Goal: Transaction & Acquisition: Purchase product/service

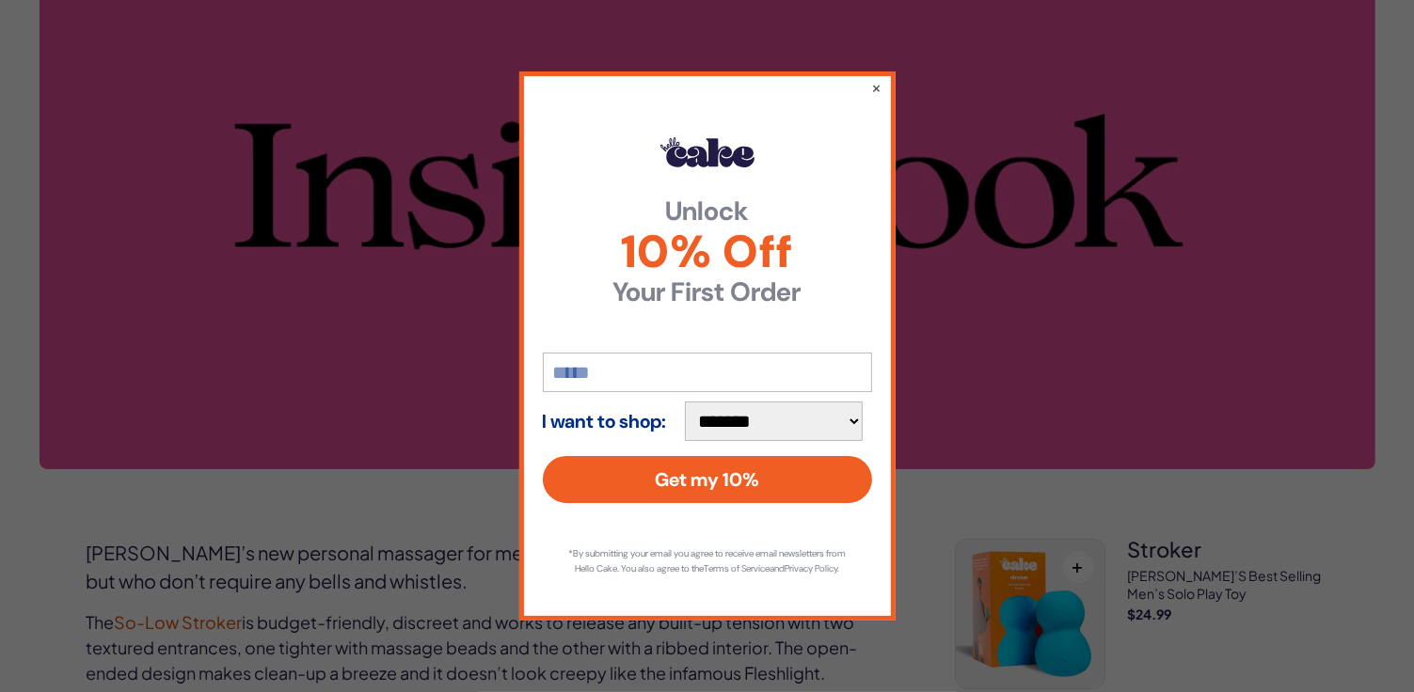
scroll to position [423, 0]
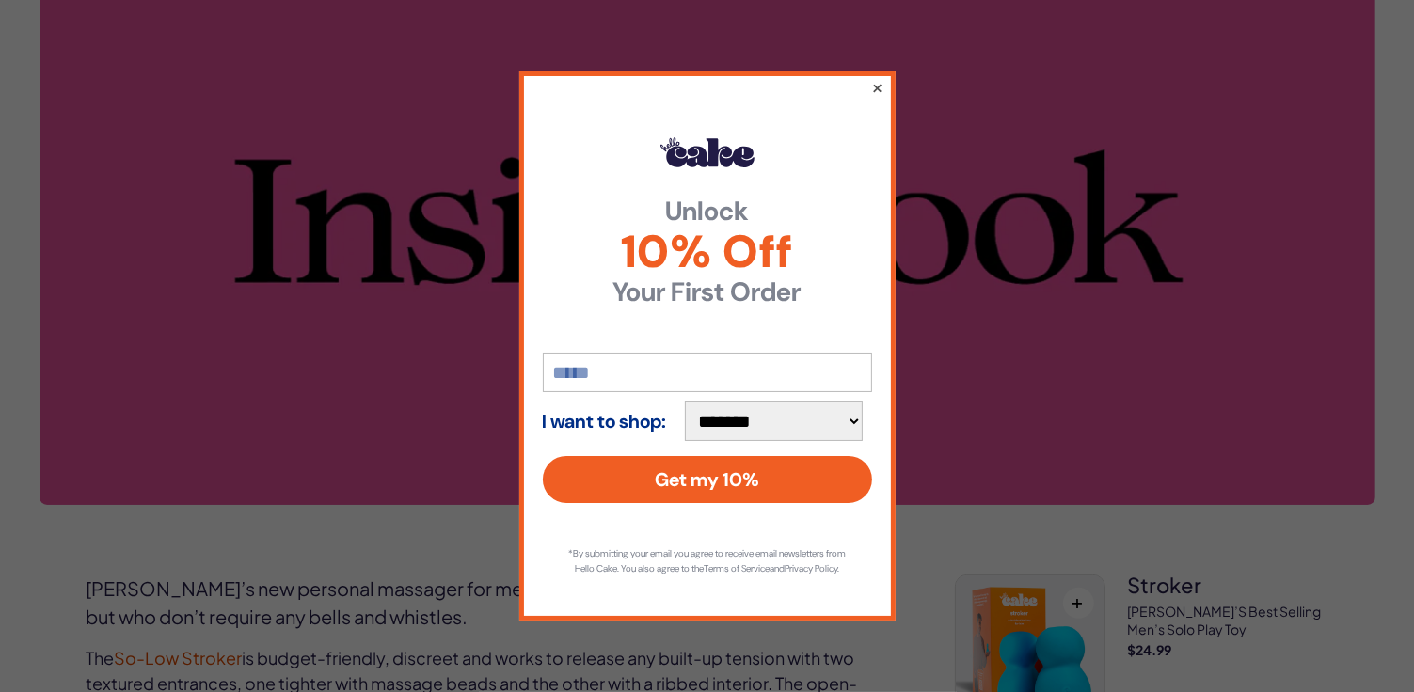
click at [877, 77] on button "×" at bounding box center [876, 87] width 12 height 23
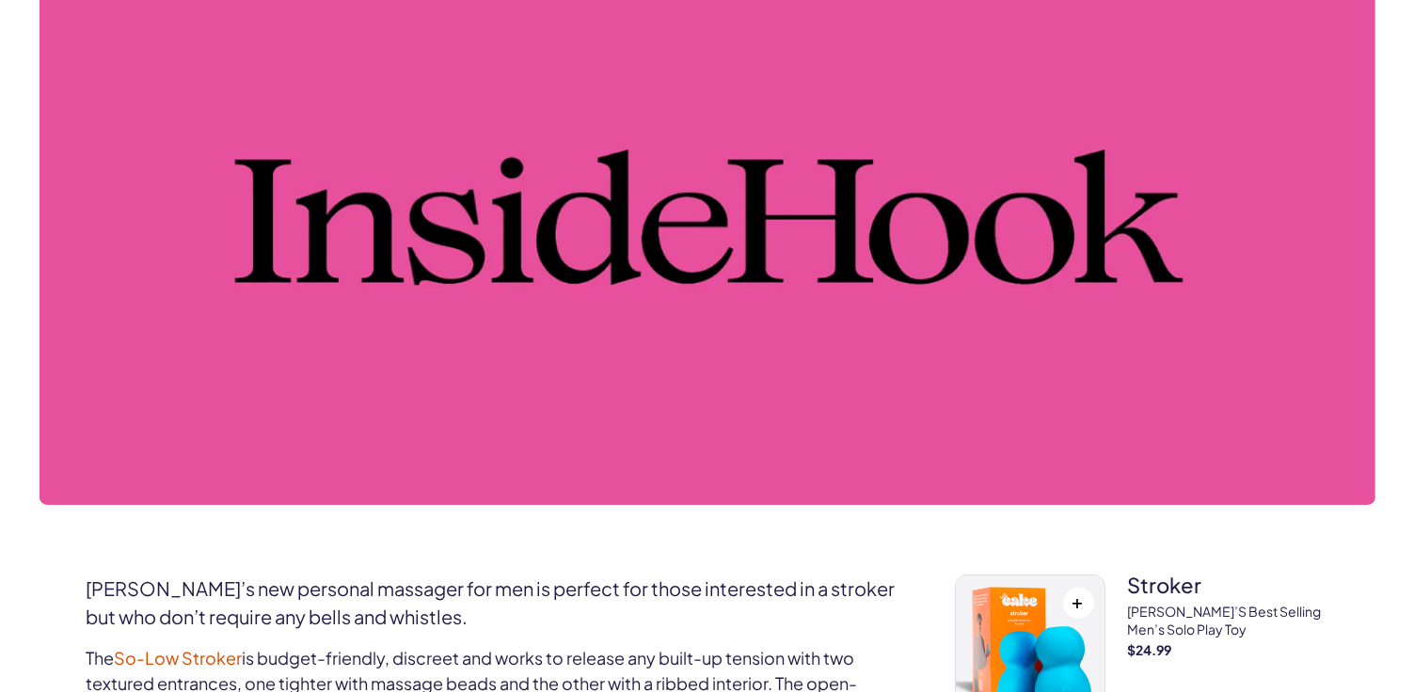
click at [607, 274] on img at bounding box center [706, 217] width 1335 height 575
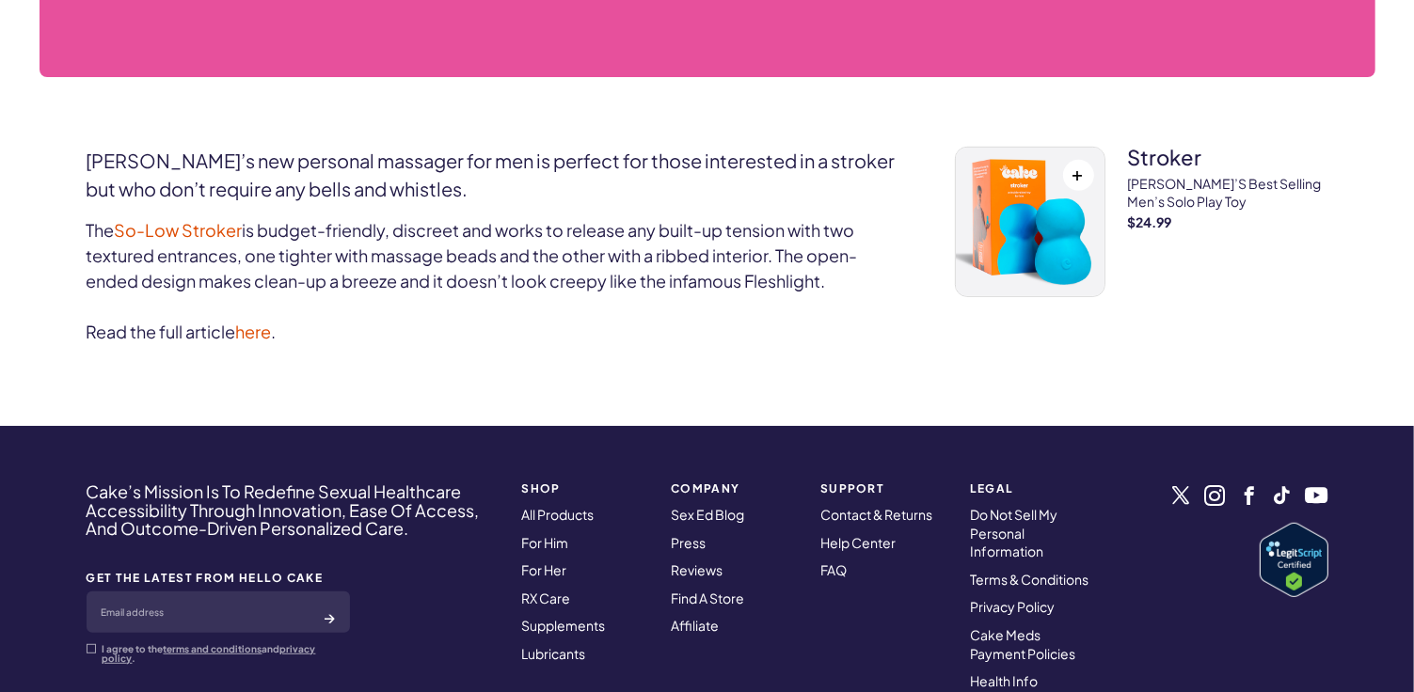
scroll to position [893, 0]
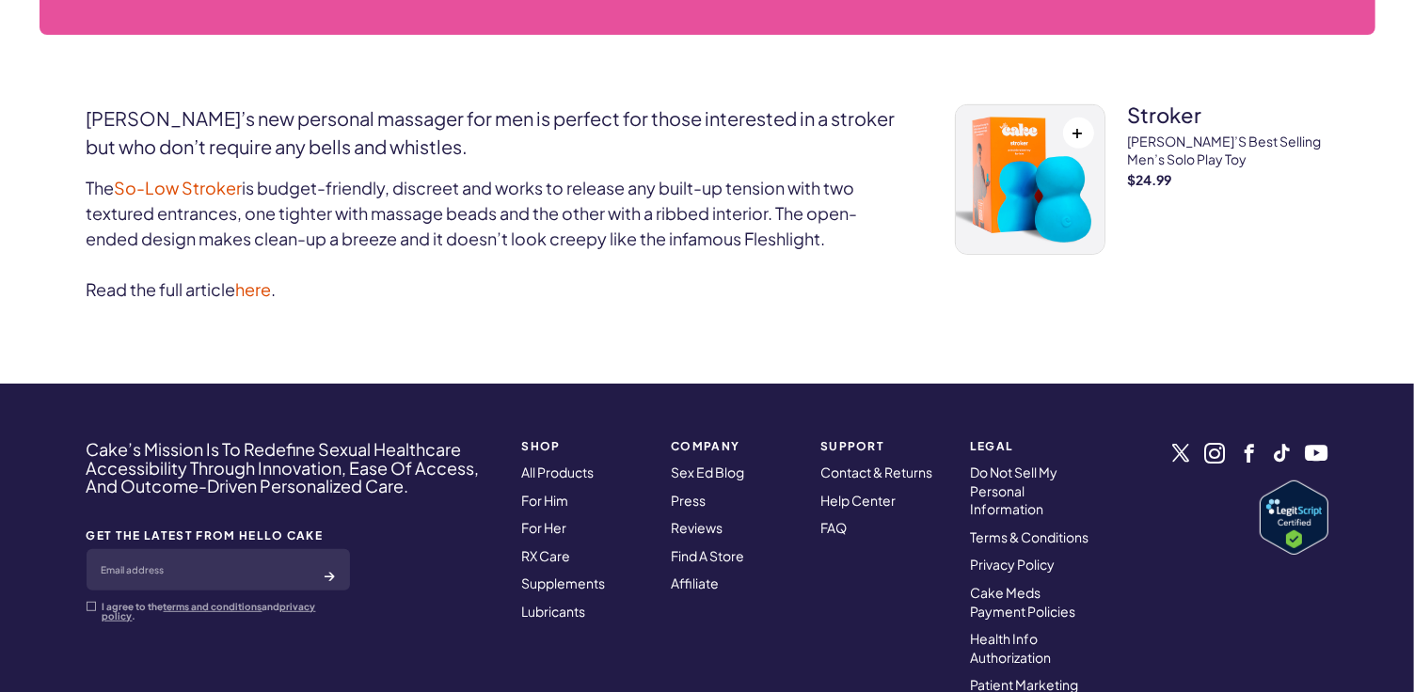
click at [92, 607] on span at bounding box center [91, 606] width 9 height 9
click at [187, 577] on input "email" at bounding box center [218, 569] width 263 height 41
type input "**********"
click button "submit" at bounding box center [329, 575] width 9 height 19
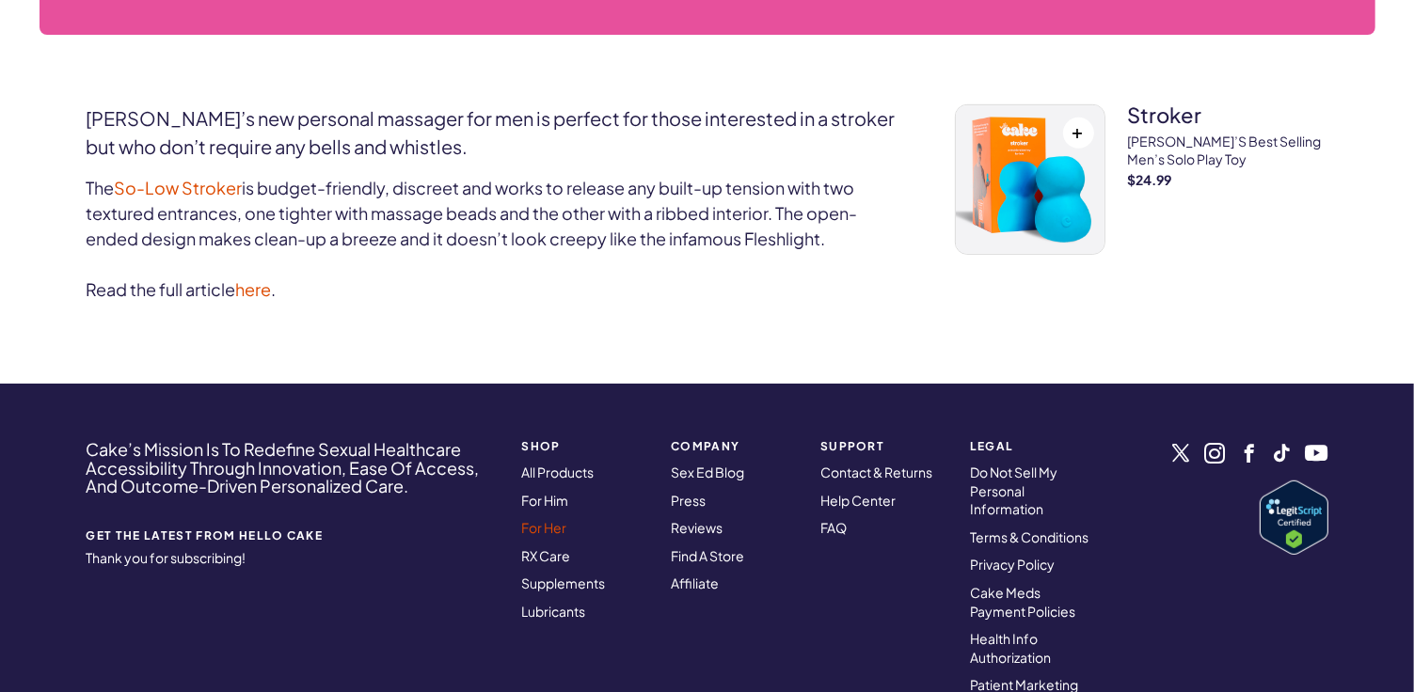
click at [549, 523] on link "For Her" at bounding box center [544, 527] width 45 height 17
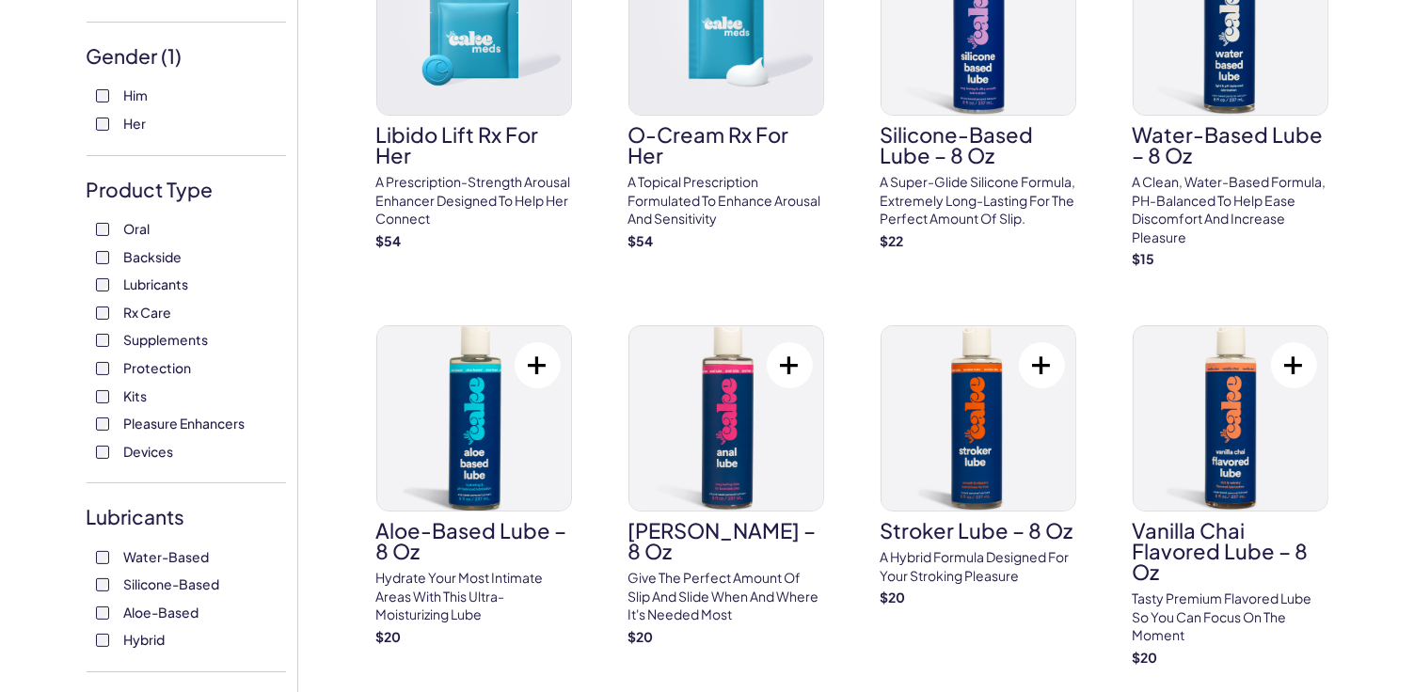
scroll to position [282, 0]
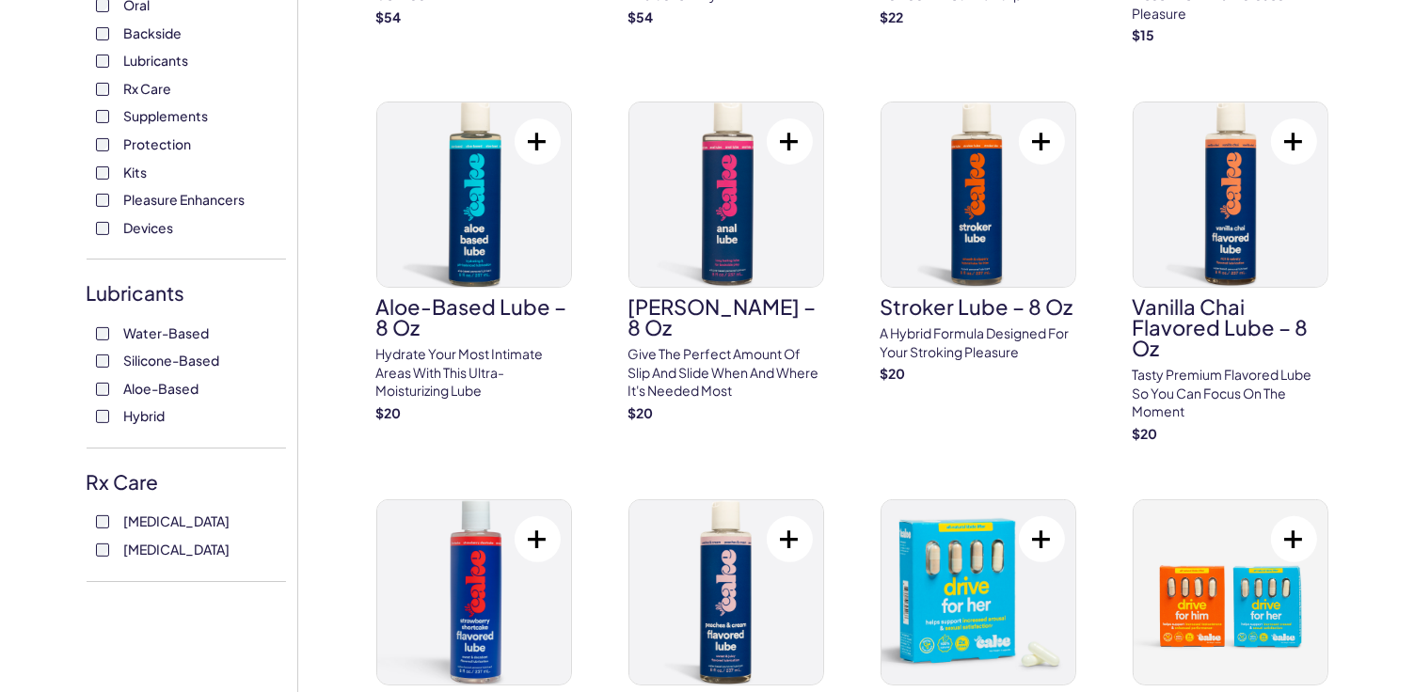
scroll to position [470, 0]
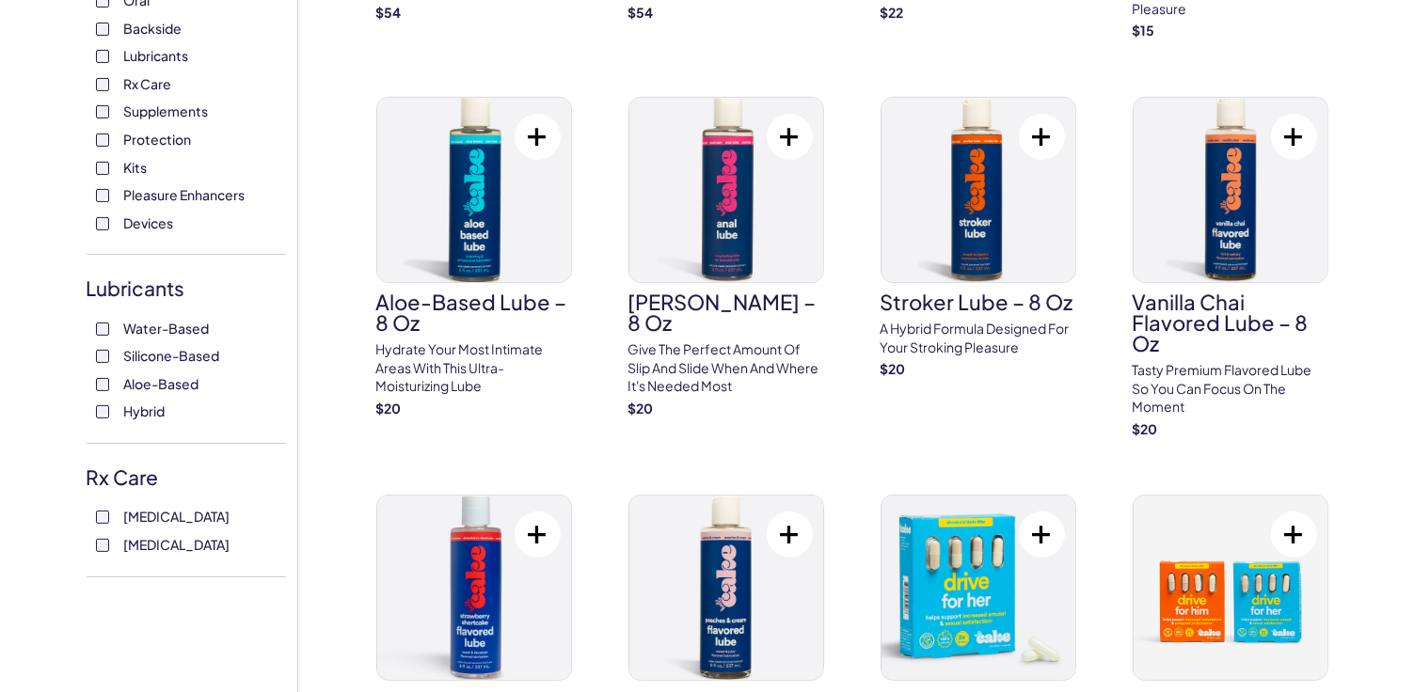
click button "View 66 items" at bounding box center [0, 0] width 0 height 0
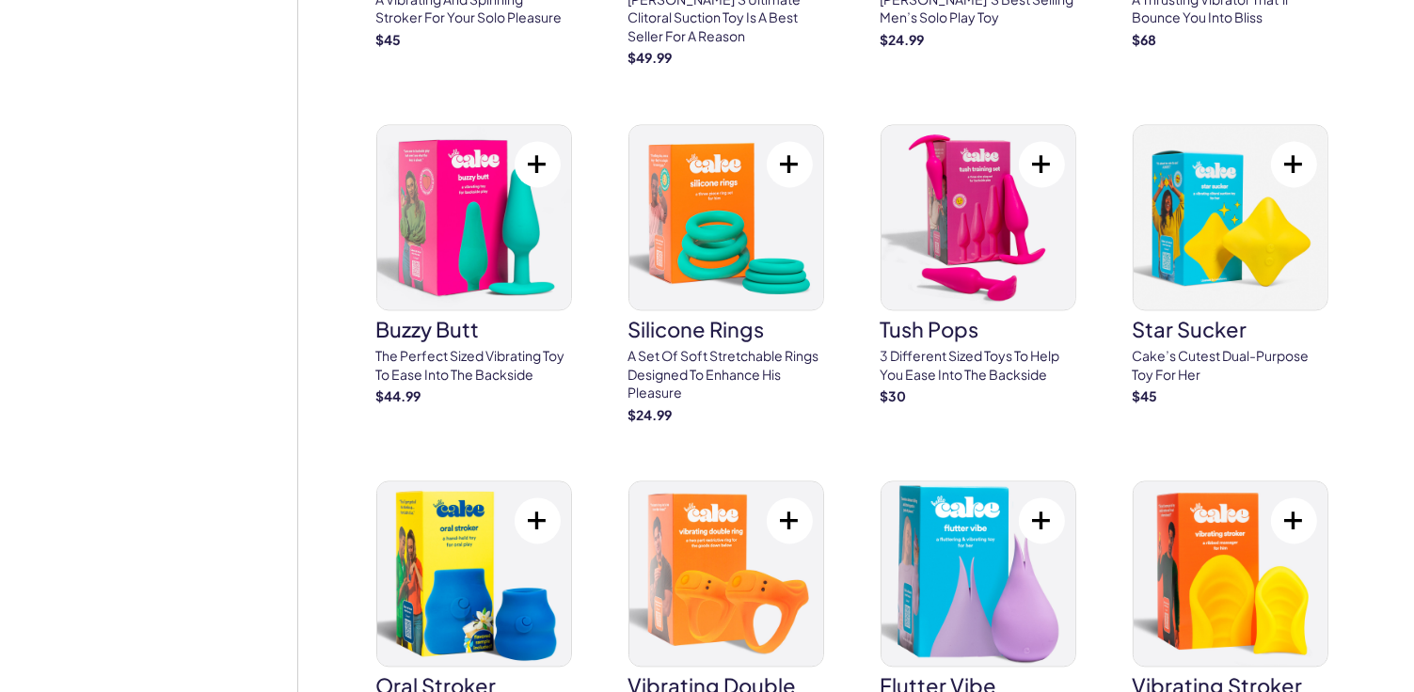
scroll to position [3856, 0]
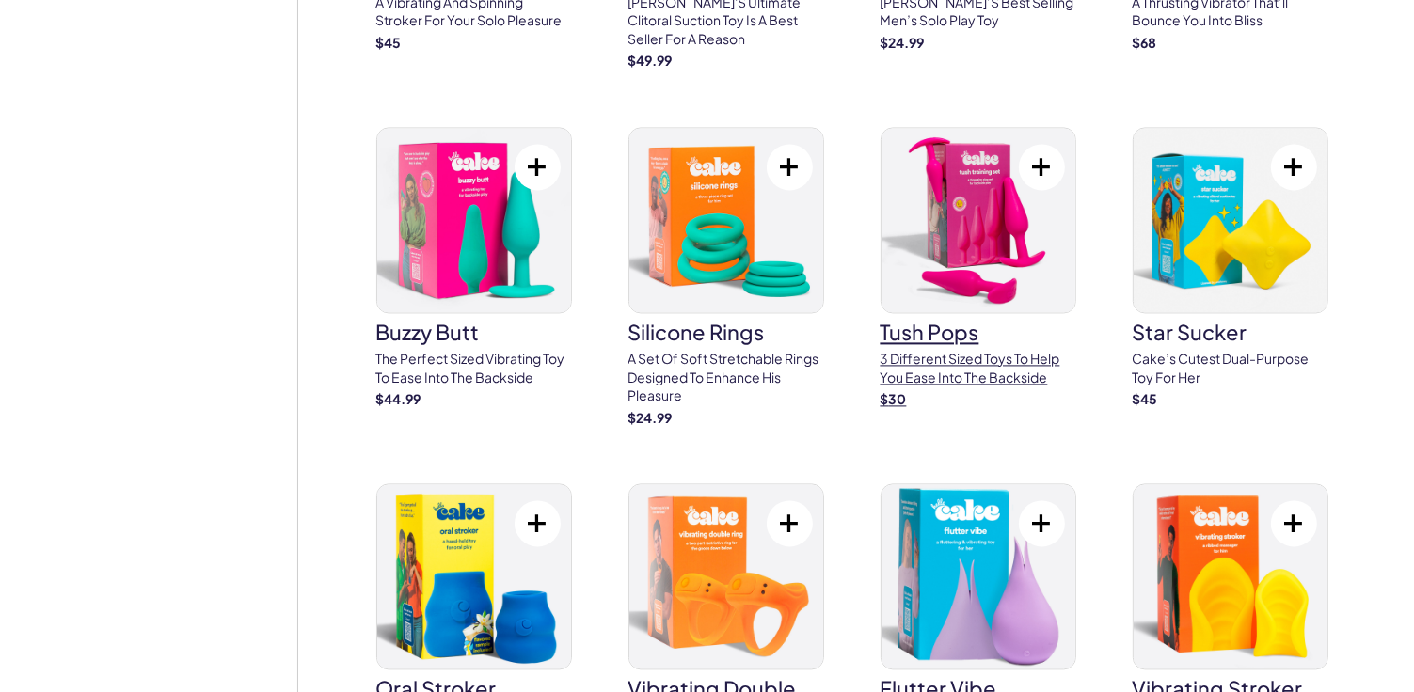
click at [899, 350] on p "3 different sized toys to help you ease into the backside" at bounding box center [978, 368] width 196 height 37
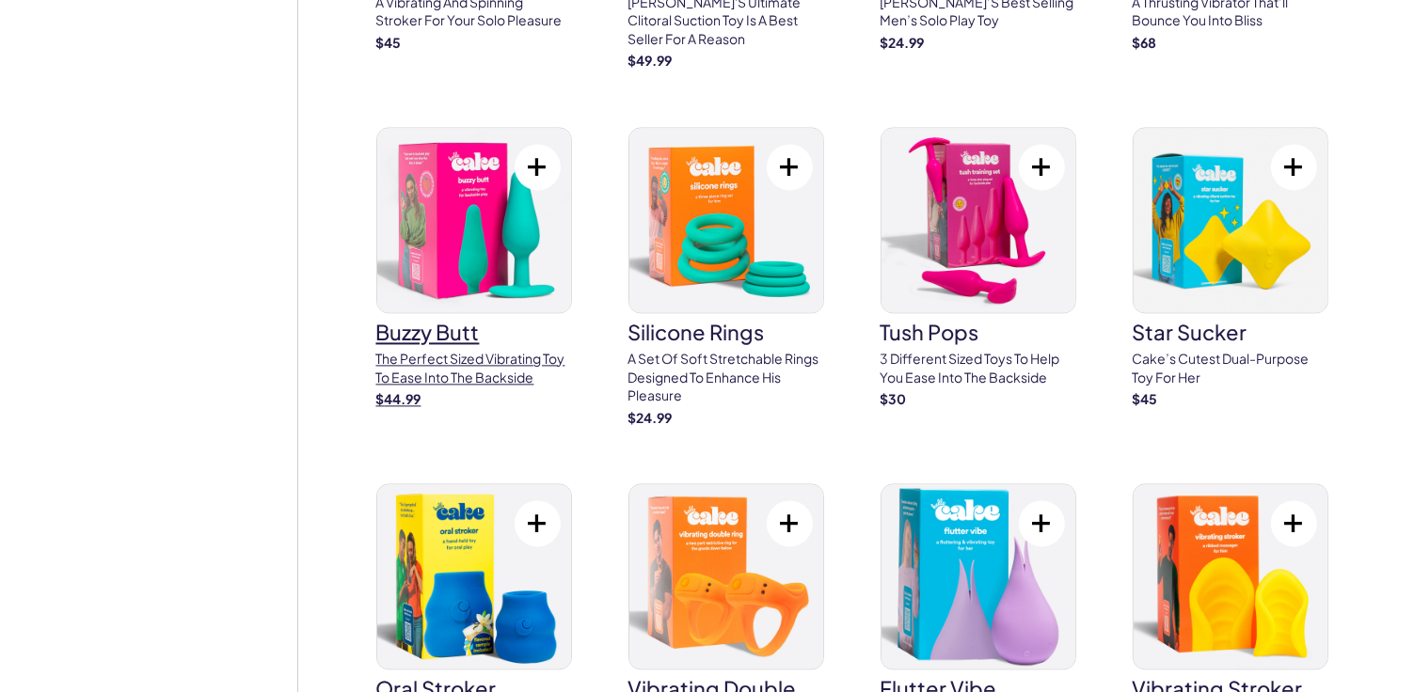
click at [473, 249] on img at bounding box center [474, 220] width 194 height 184
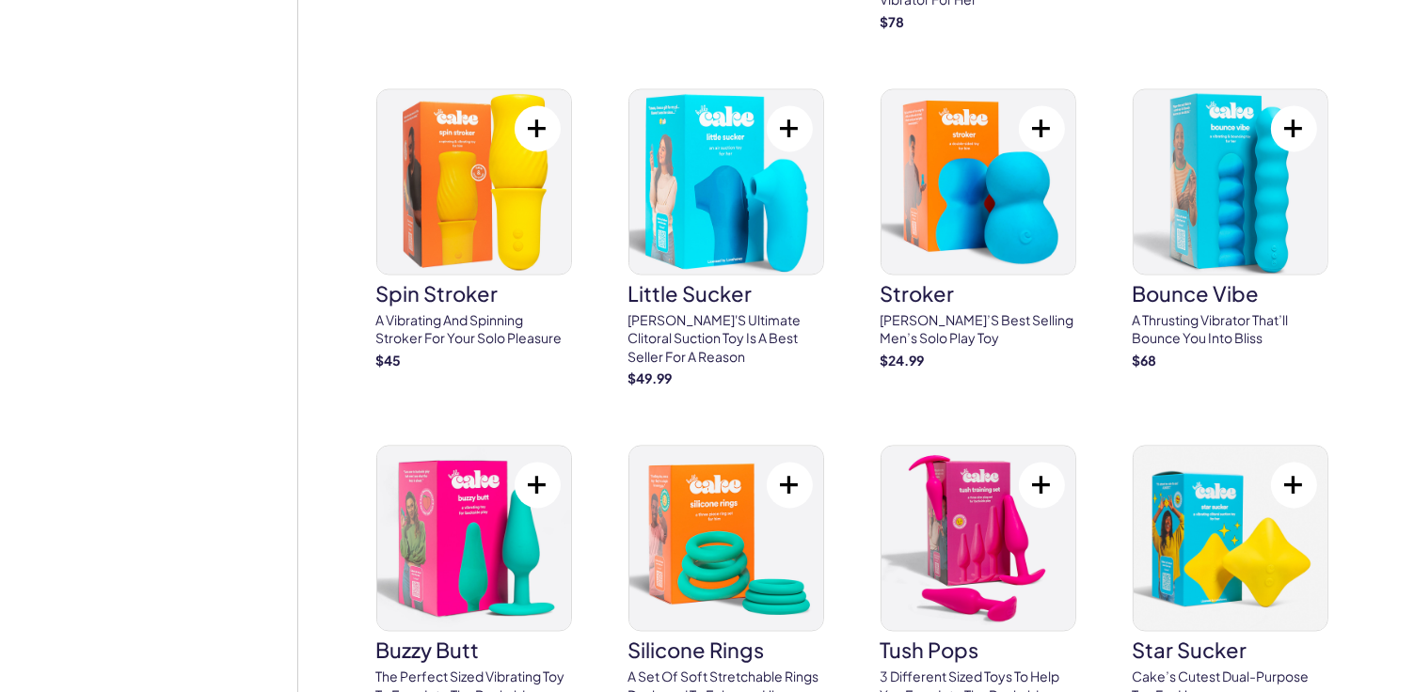
scroll to position [3480, 0]
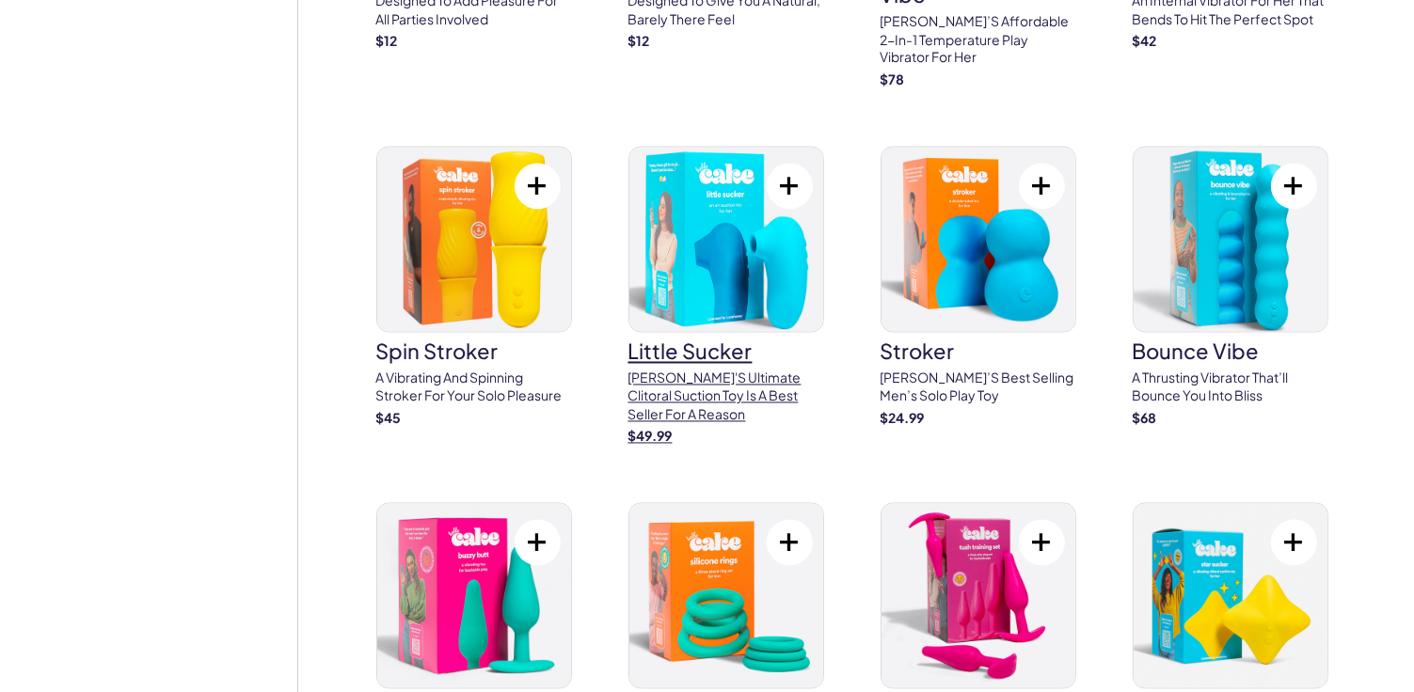
click at [698, 382] on p "Cake's ultimate clitoral suction toy is a best seller for a reason" at bounding box center [726, 397] width 196 height 55
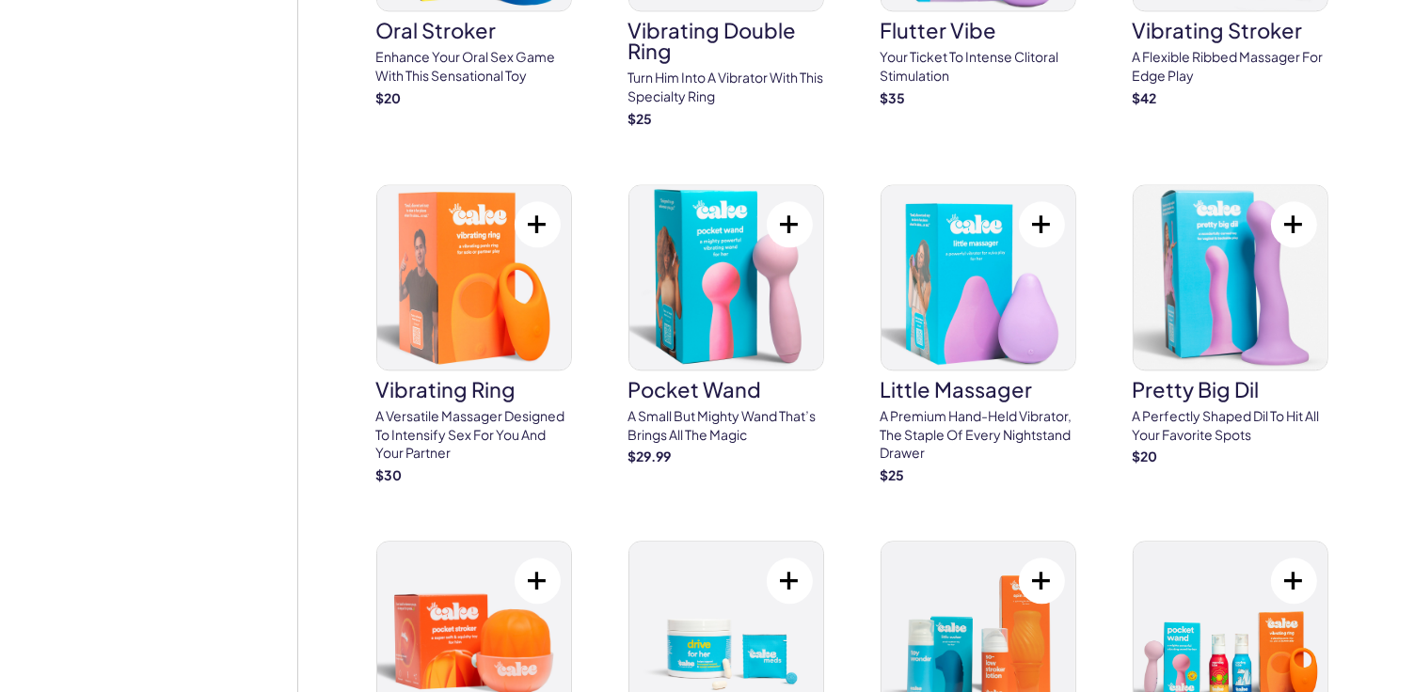
scroll to position [4420, 0]
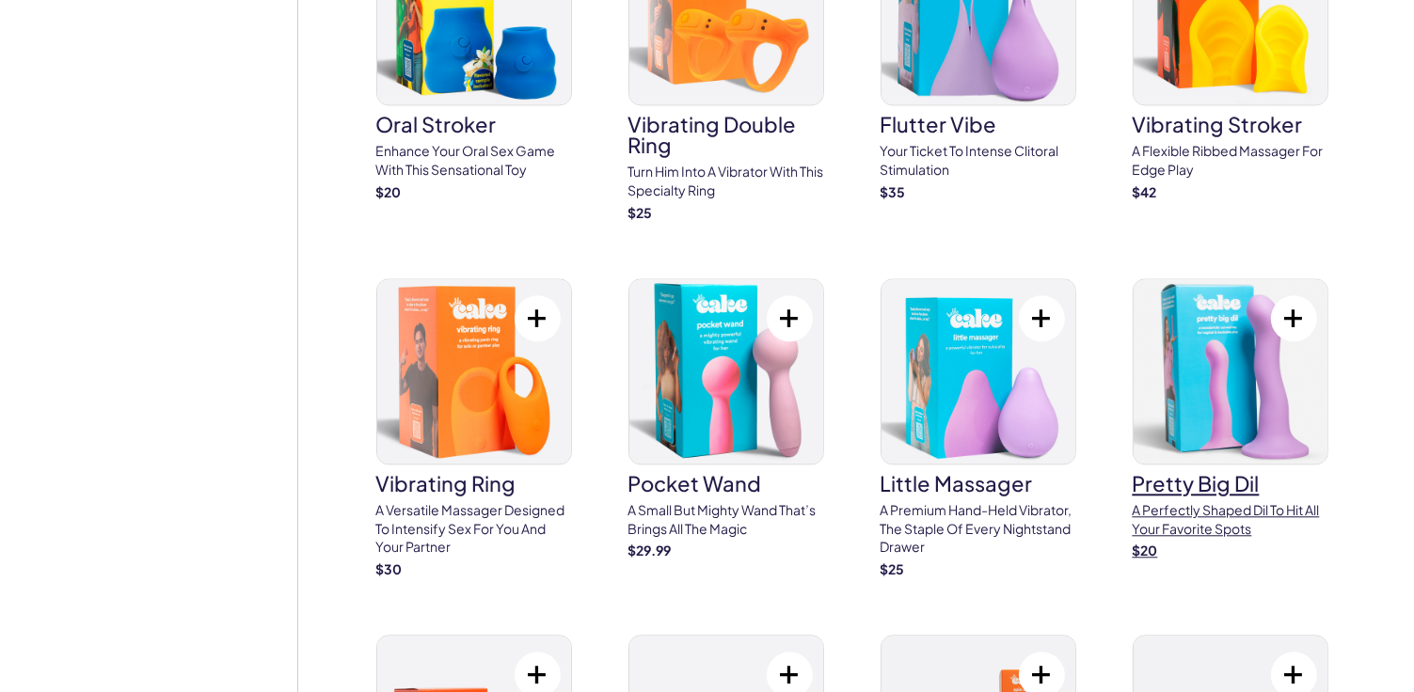
click at [1194, 405] on img at bounding box center [1230, 371] width 194 height 184
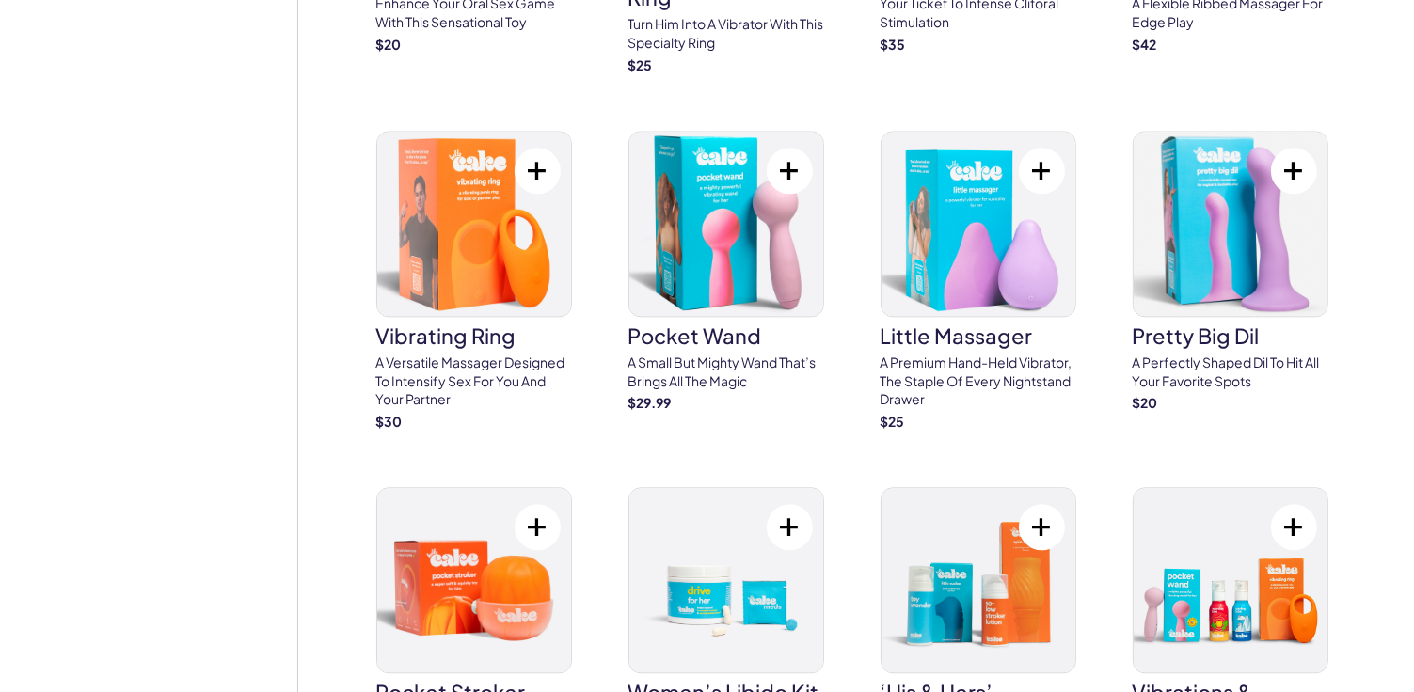
scroll to position [4514, 0]
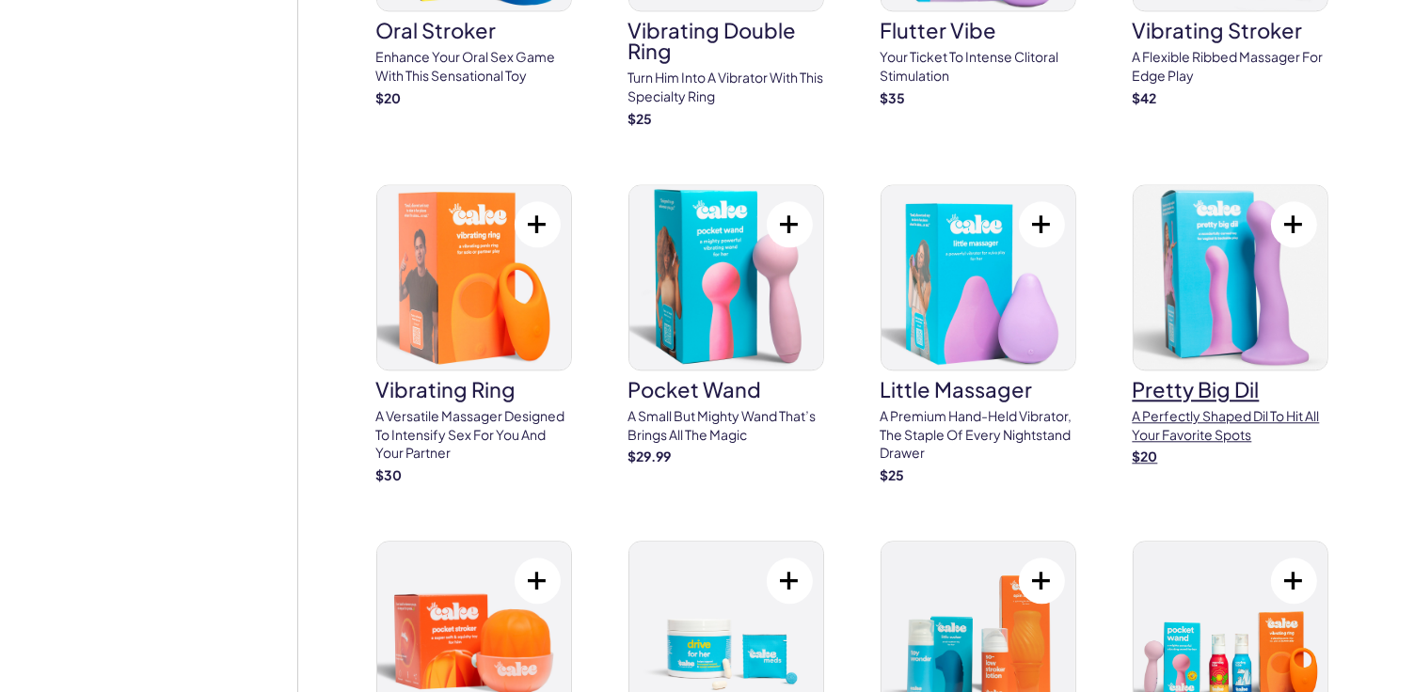
click at [1208, 409] on p "A perfectly shaped Dil to hit all your favorite spots" at bounding box center [1230, 425] width 196 height 37
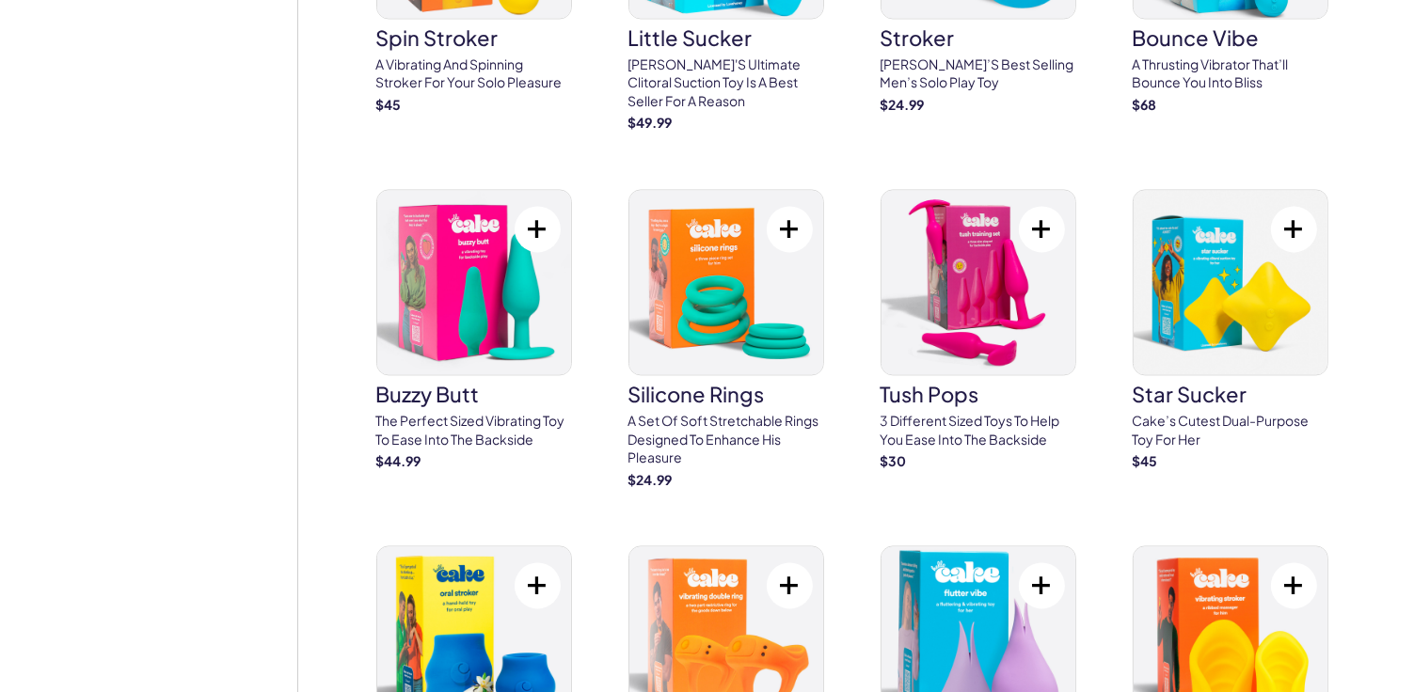
scroll to position [3762, 0]
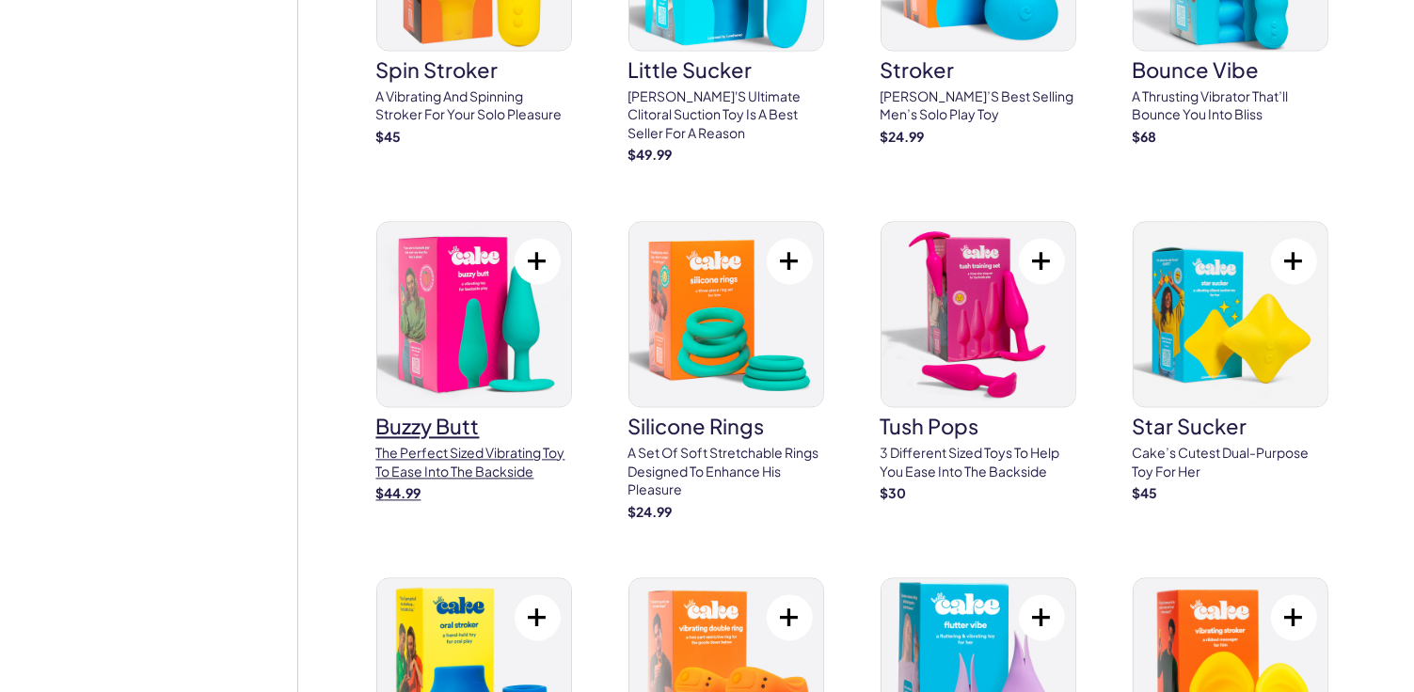
click at [448, 444] on p "The perfect sized vibrating toy to ease into the backside" at bounding box center [474, 462] width 196 height 37
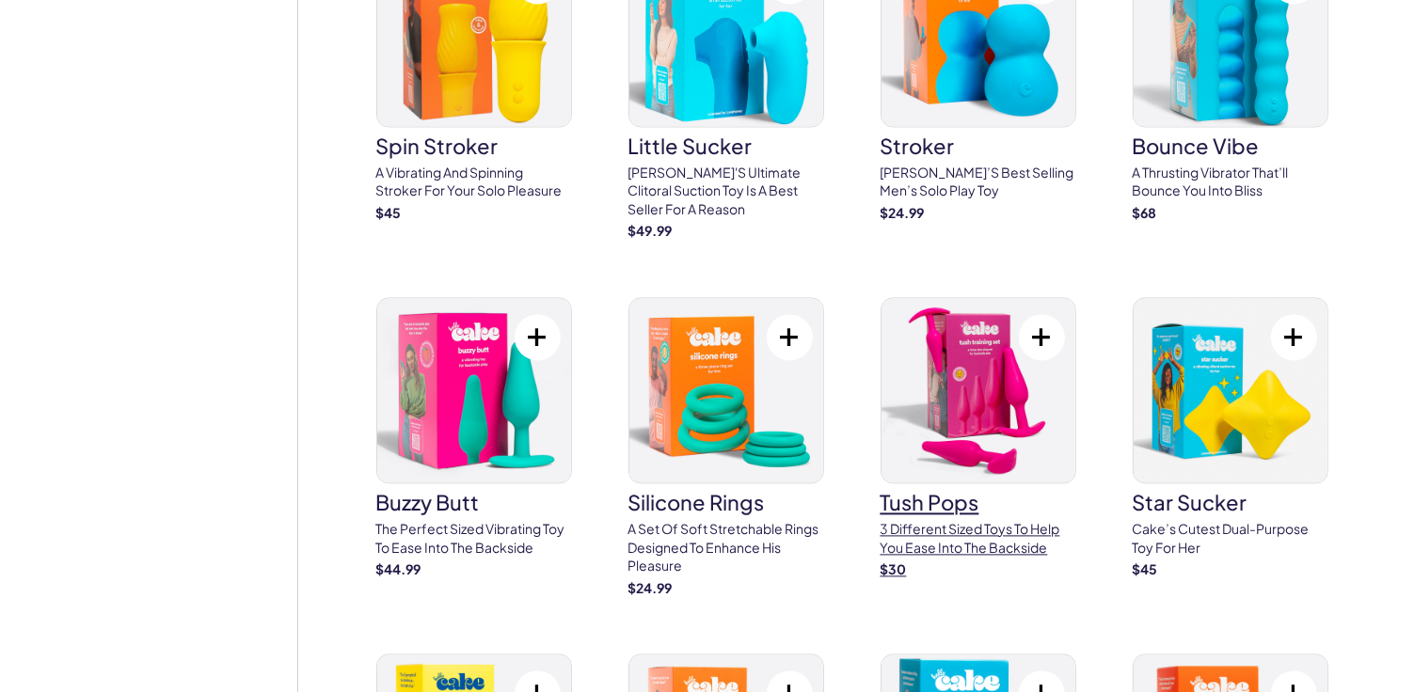
scroll to position [3574, 0]
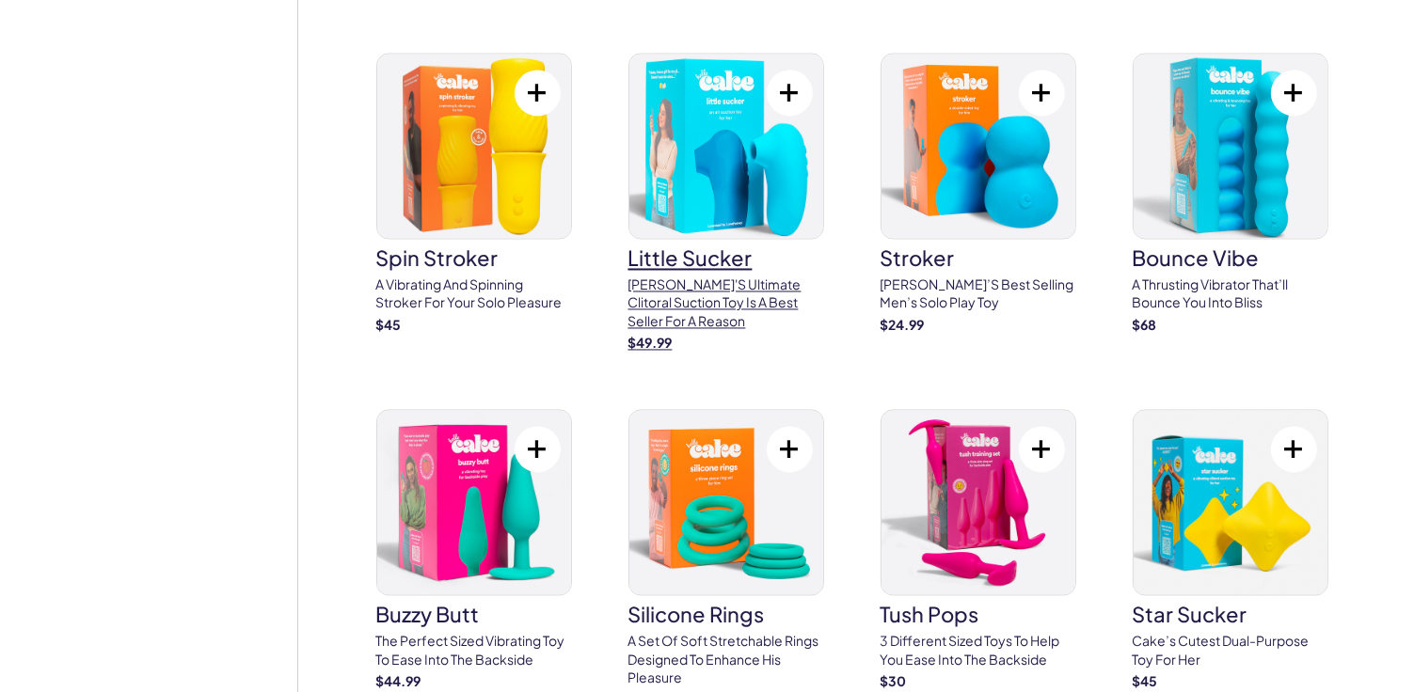
click at [718, 292] on p "Cake's ultimate clitoral suction toy is a best seller for a reason" at bounding box center [726, 303] width 196 height 55
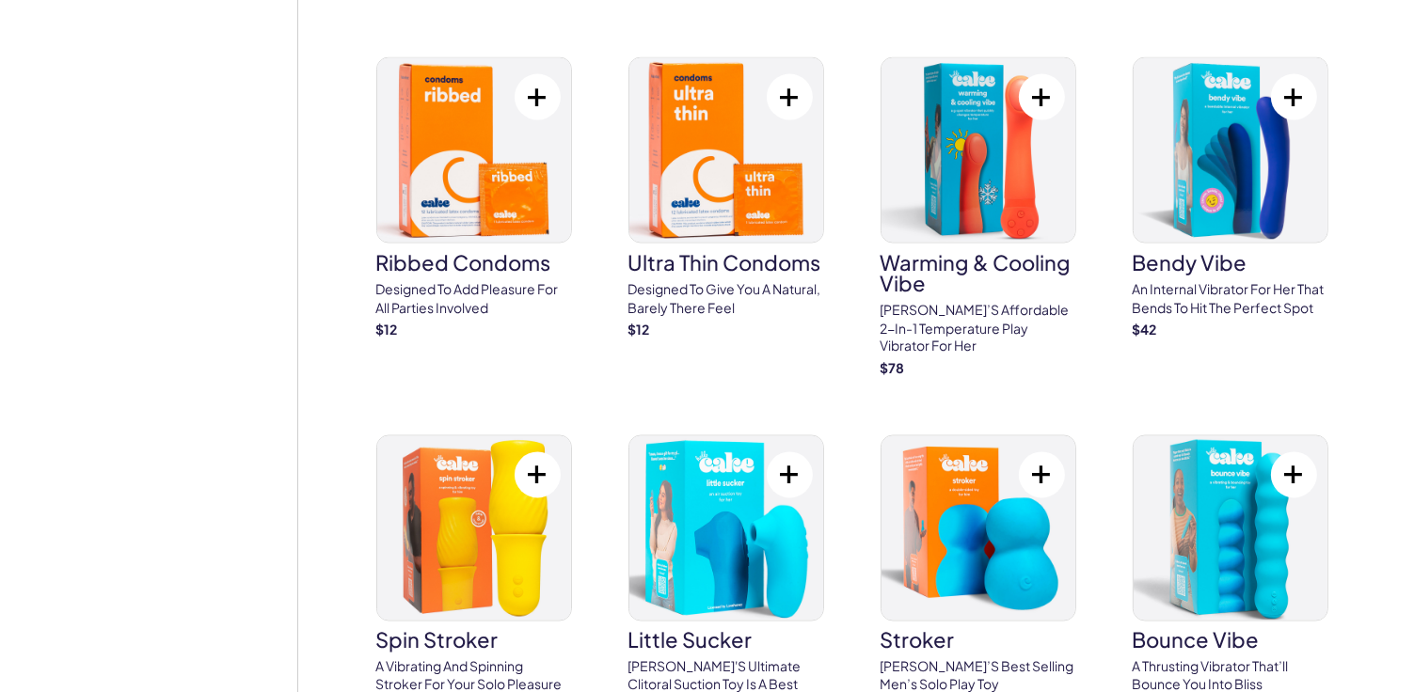
scroll to position [3104, 0]
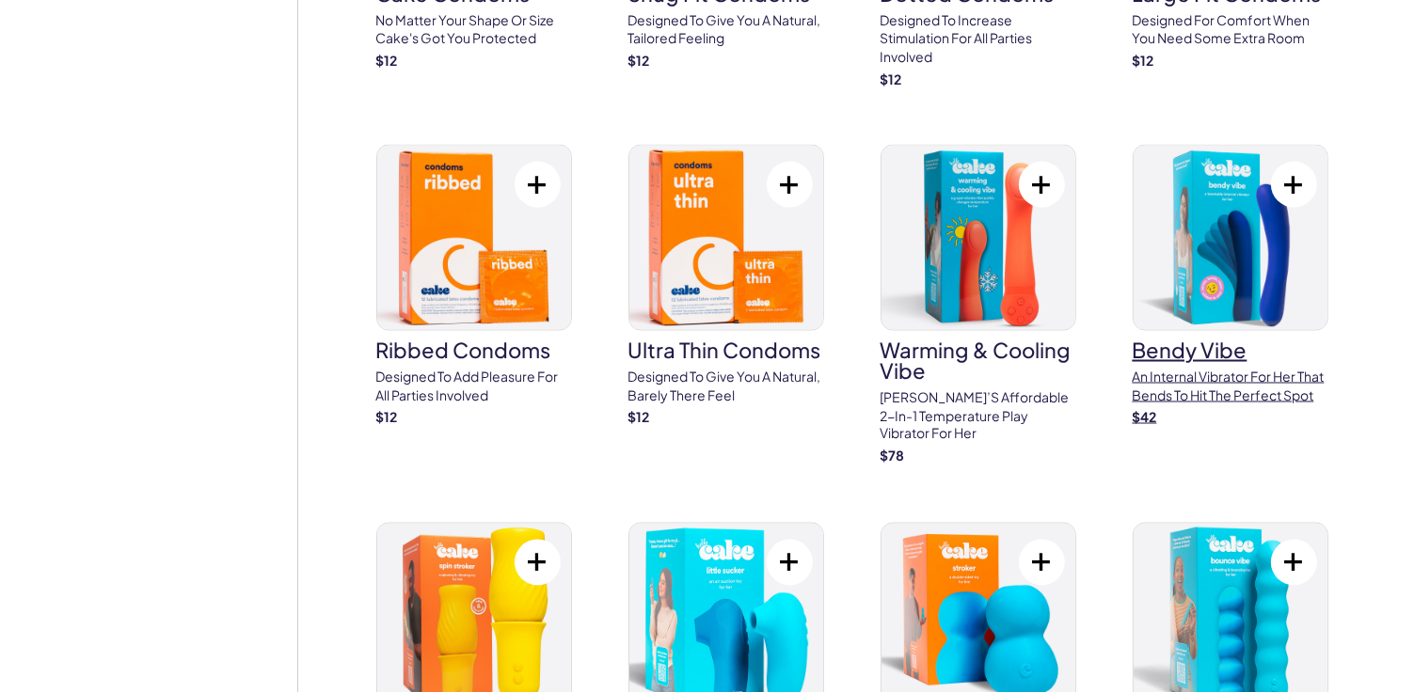
click at [1256, 386] on p "An internal vibrator for her that bends to hit the perfect spot" at bounding box center [1230, 386] width 196 height 37
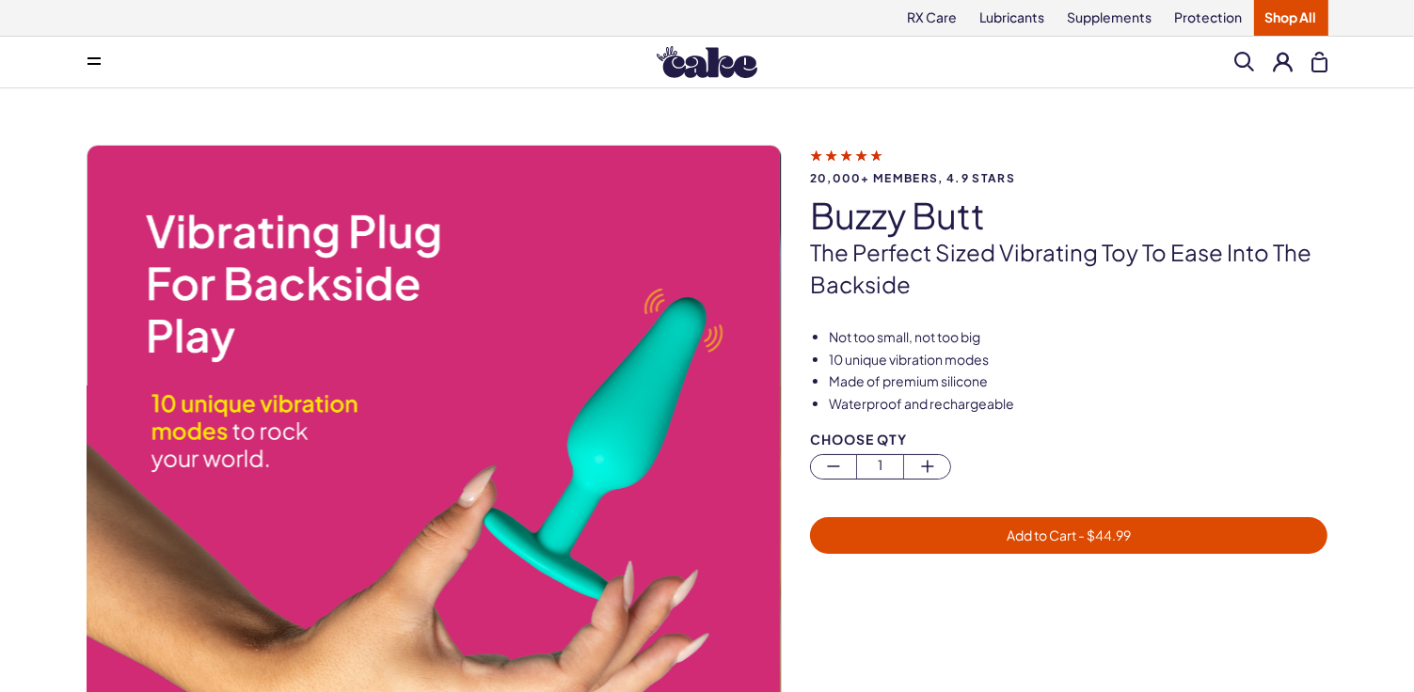
click at [936, 529] on span "Add to Cart - $ 44.99" at bounding box center [1069, 536] width 496 height 22
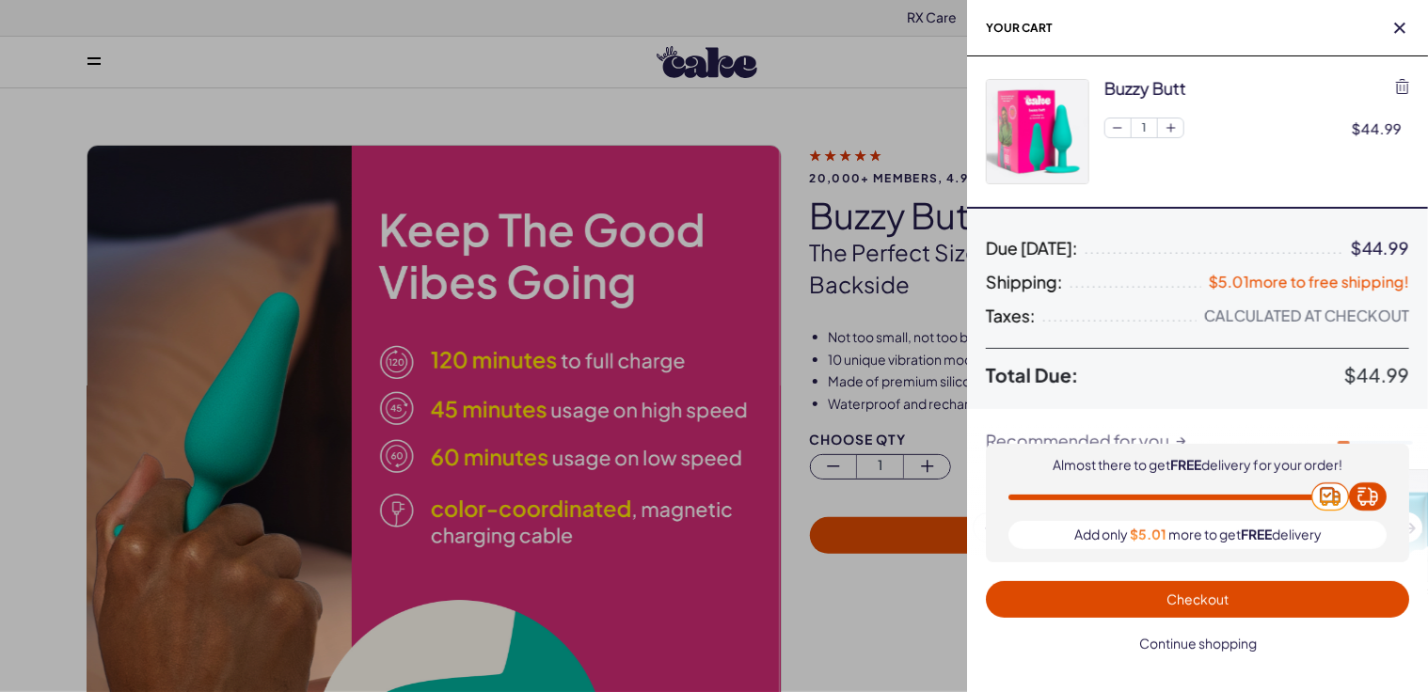
click at [1201, 645] on span "Continue shopping" at bounding box center [1198, 643] width 118 height 17
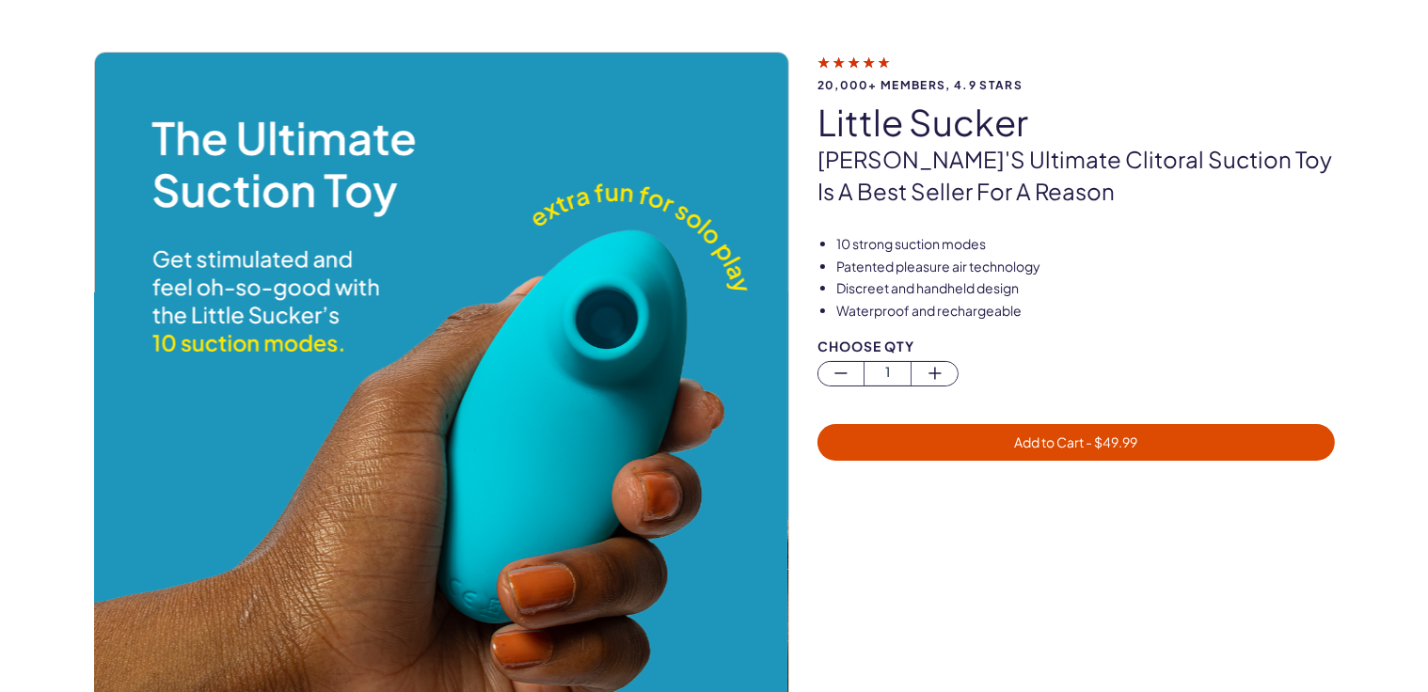
scroll to position [94, 0]
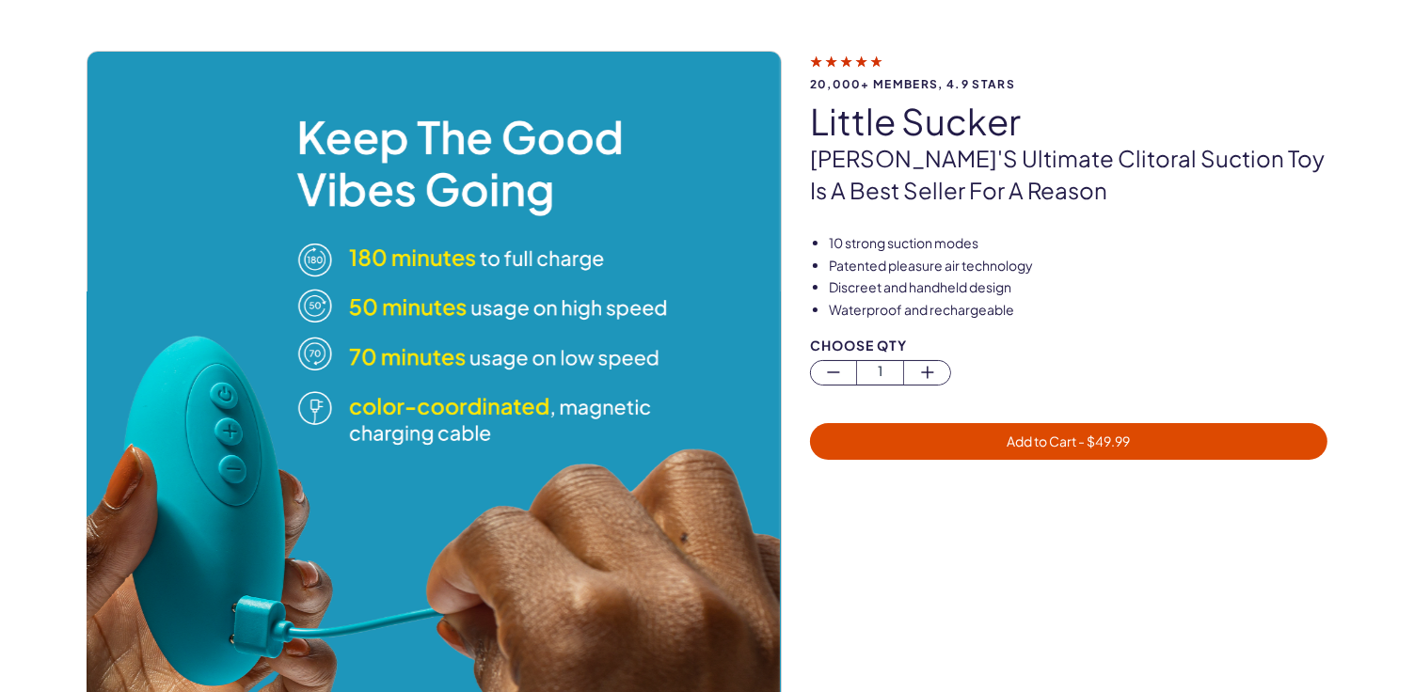
click at [981, 433] on span "Add to Cart - $ 49.99" at bounding box center [1069, 442] width 496 height 22
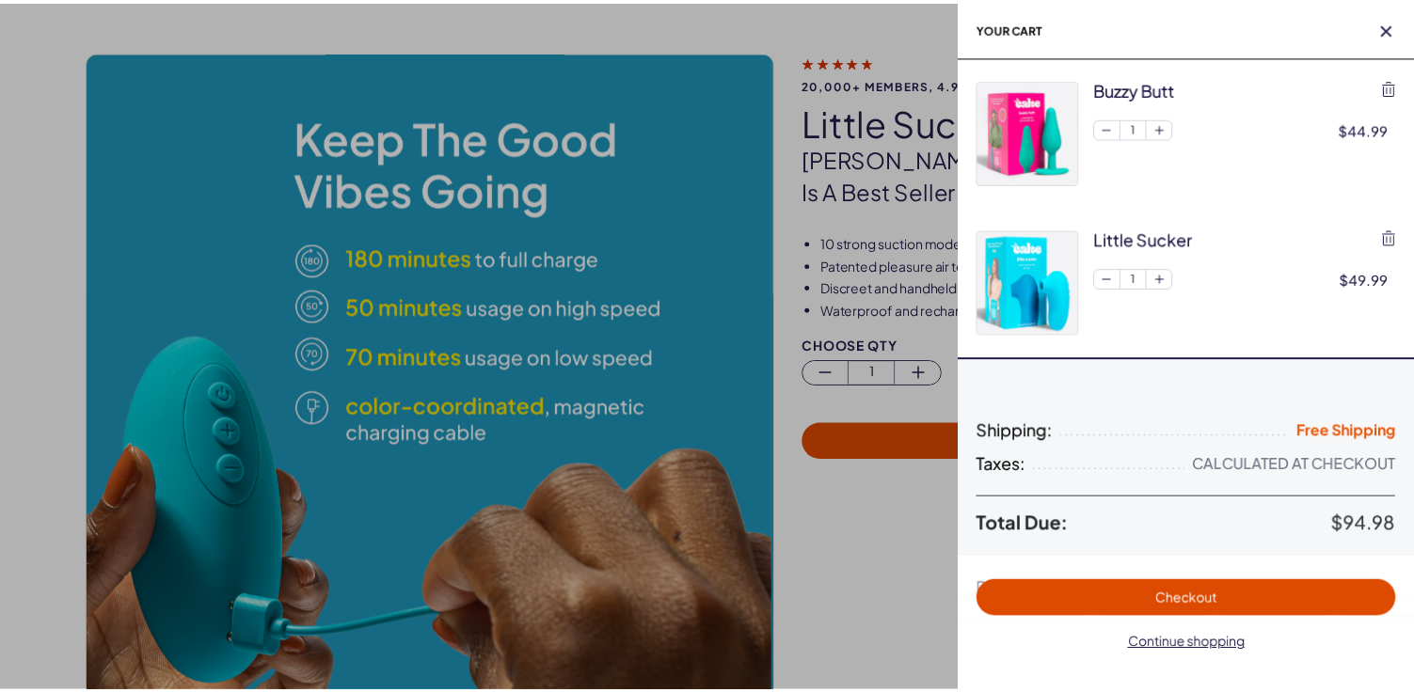
scroll to position [0, 0]
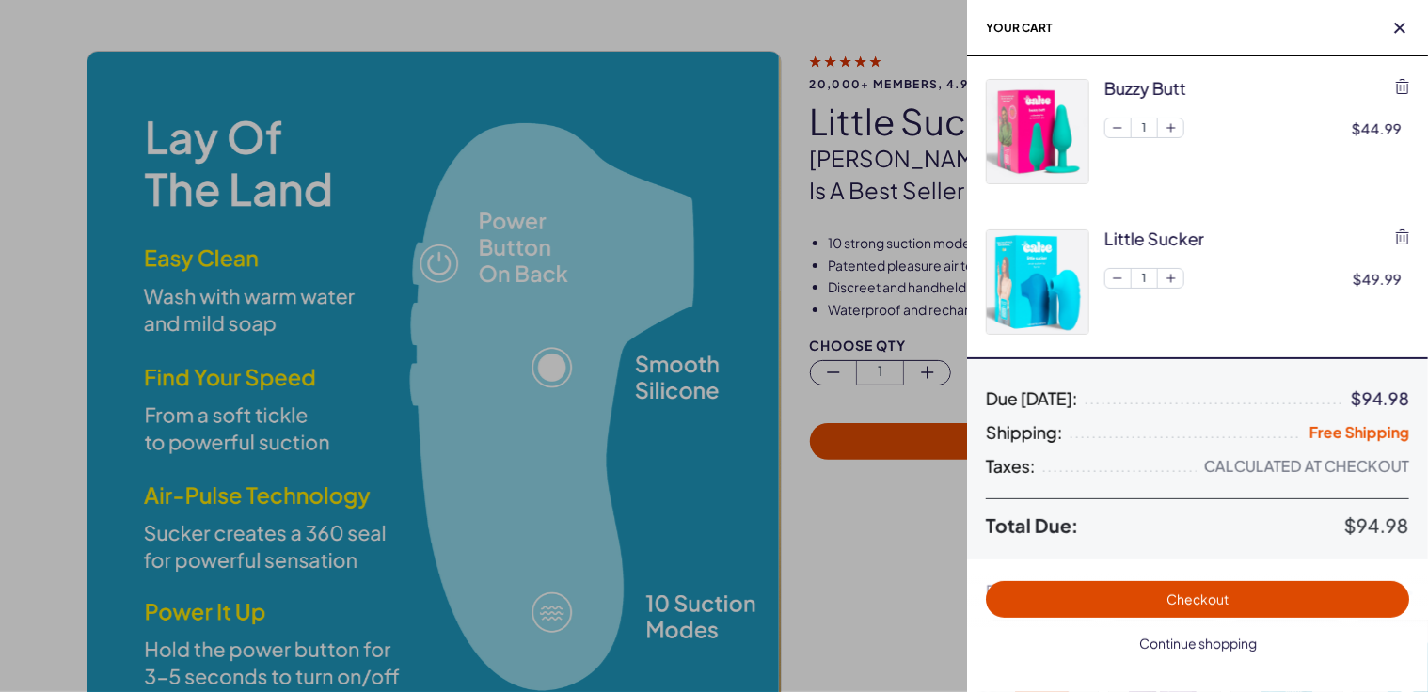
click at [1211, 640] on span "Continue shopping" at bounding box center [1198, 643] width 118 height 17
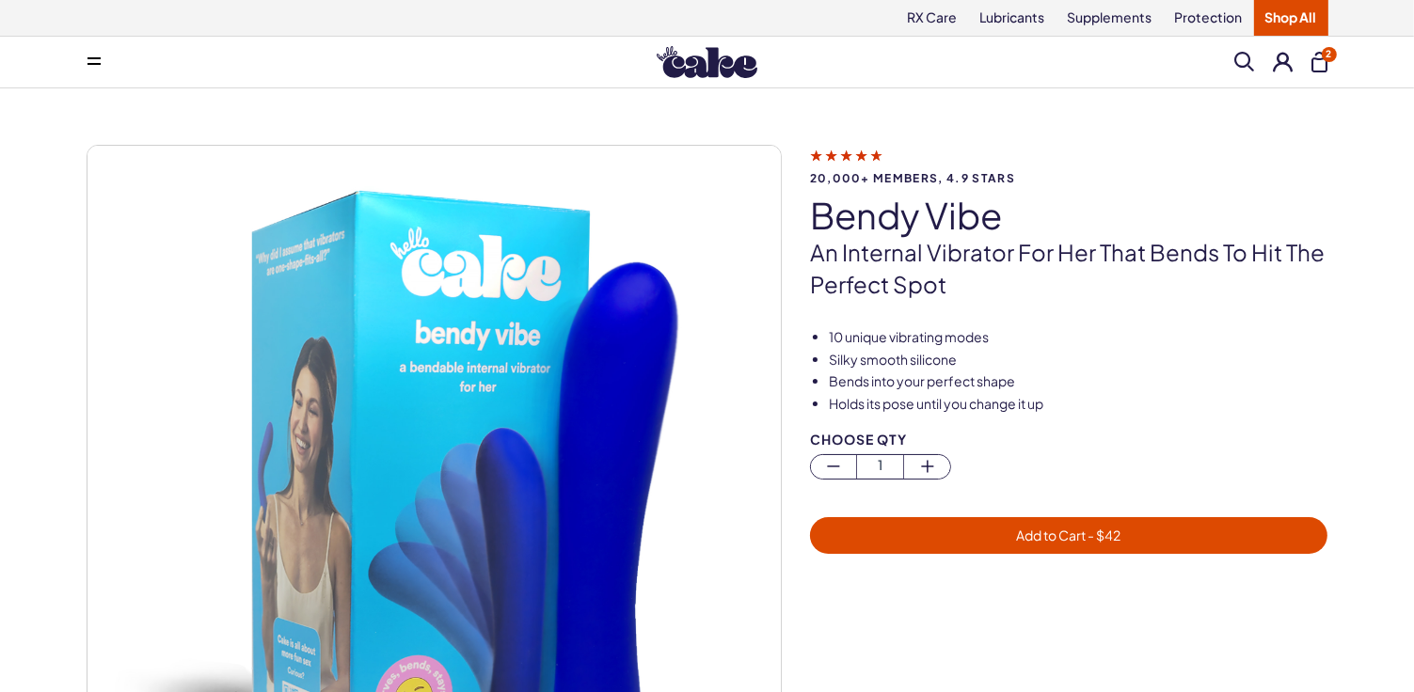
click at [1004, 532] on span "Add to Cart - $ 42" at bounding box center [1069, 536] width 496 height 22
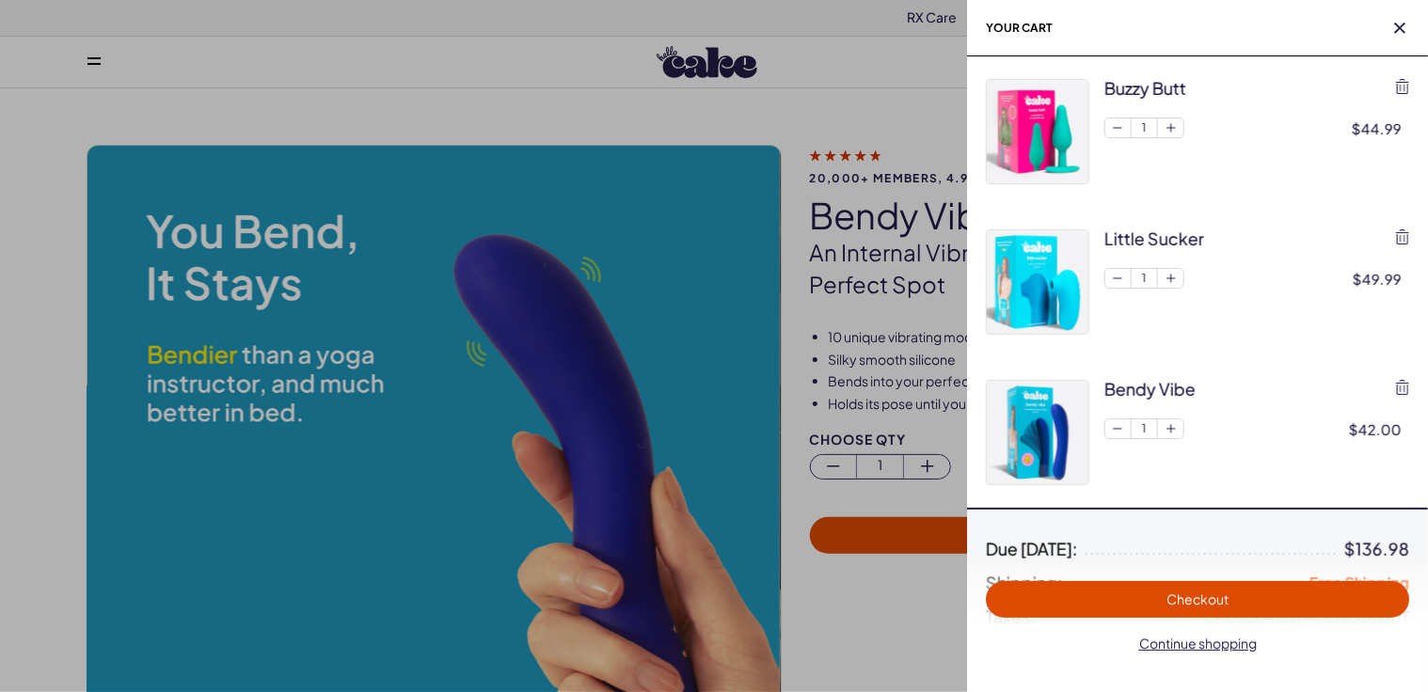
click at [1162, 598] on span "Checkout" at bounding box center [1197, 600] width 401 height 22
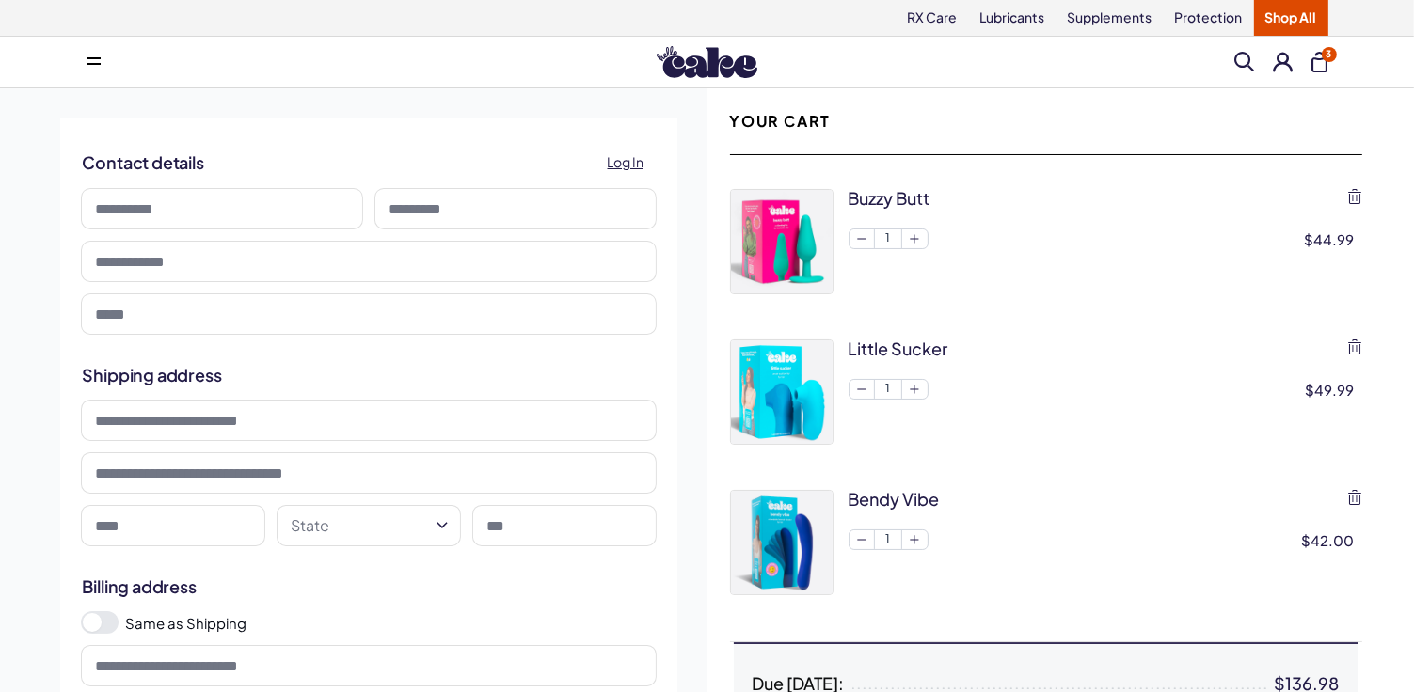
click at [163, 204] on input at bounding box center [222, 208] width 282 height 41
type input "*******"
type input "**********"
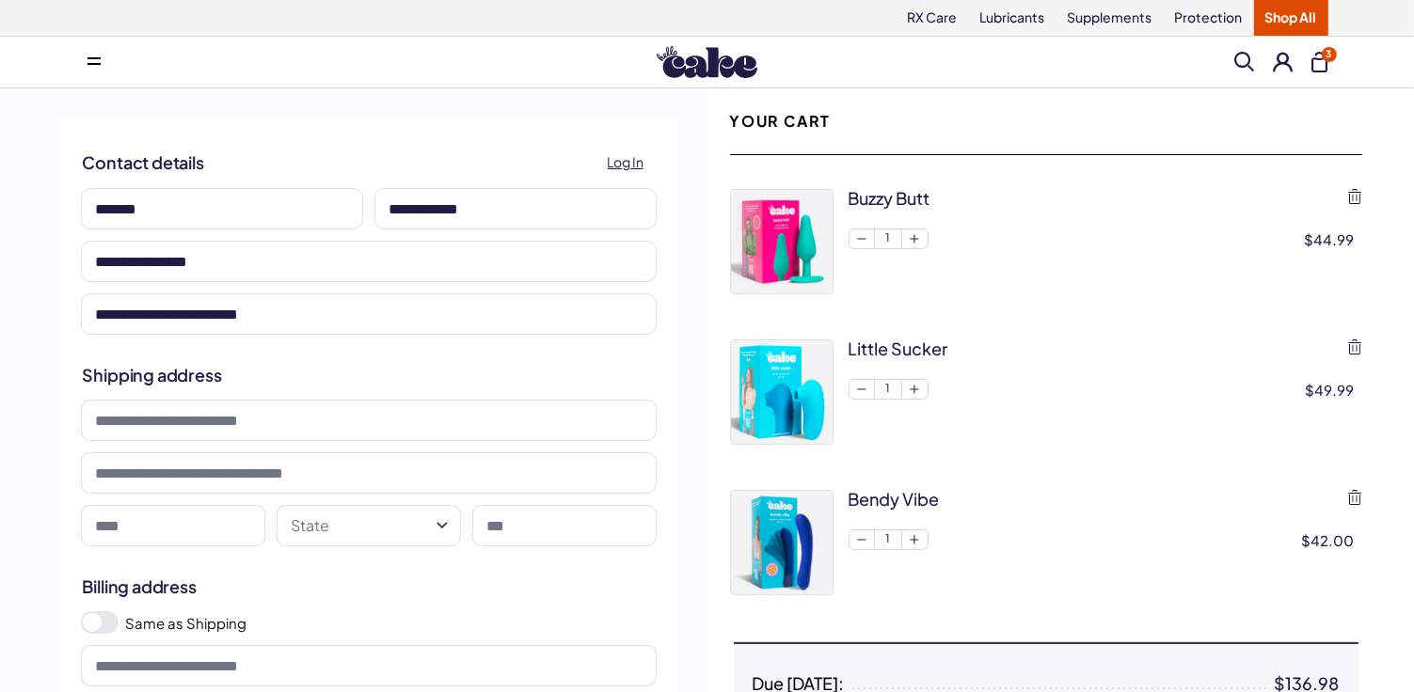
type input "**********"
click at [218, 428] on input at bounding box center [369, 420] width 576 height 41
type input "**********"
type input "*******"
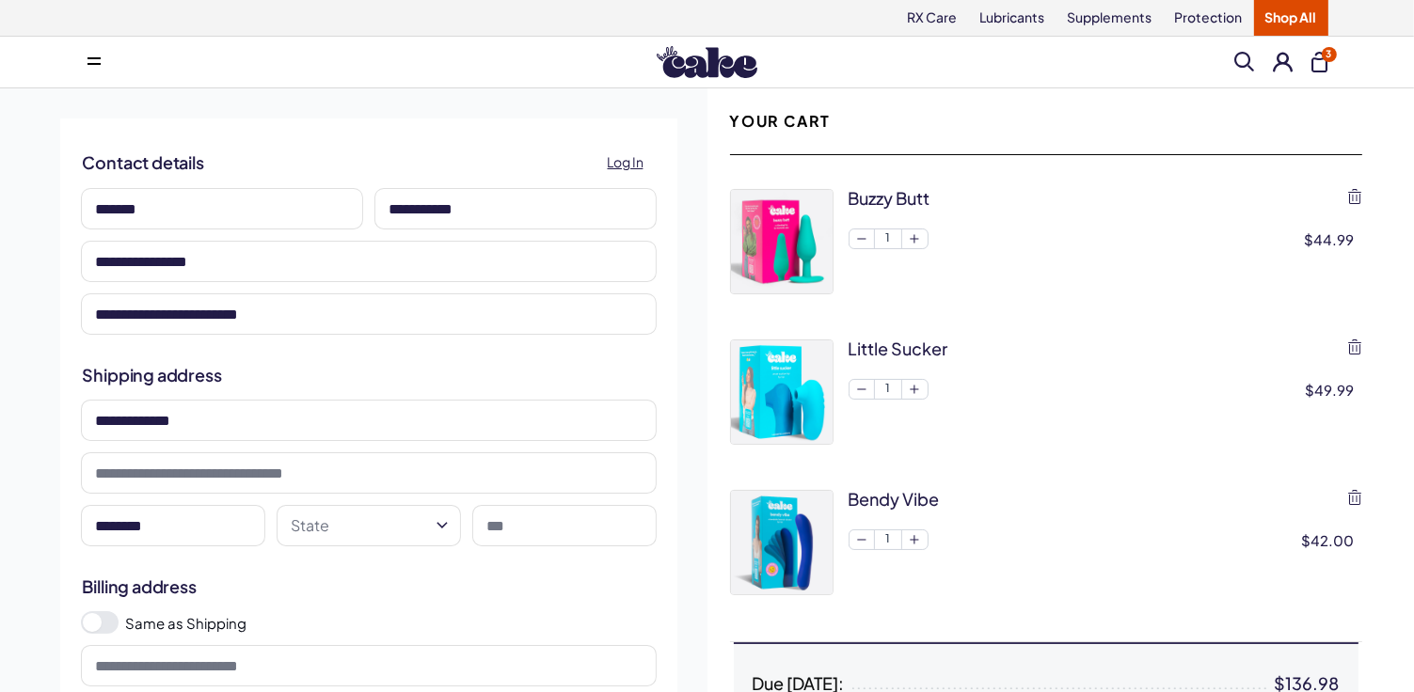
select select "**"
type input "*****"
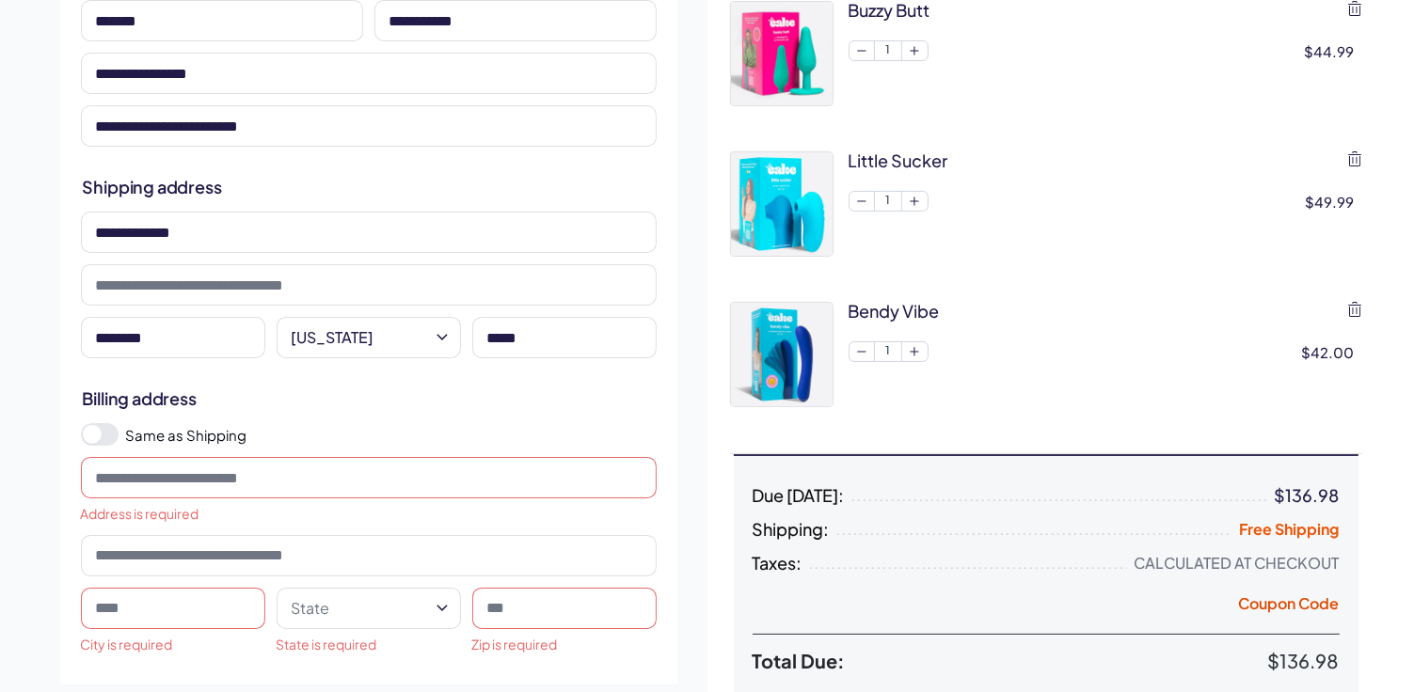
click at [110, 435] on span at bounding box center [100, 434] width 38 height 23
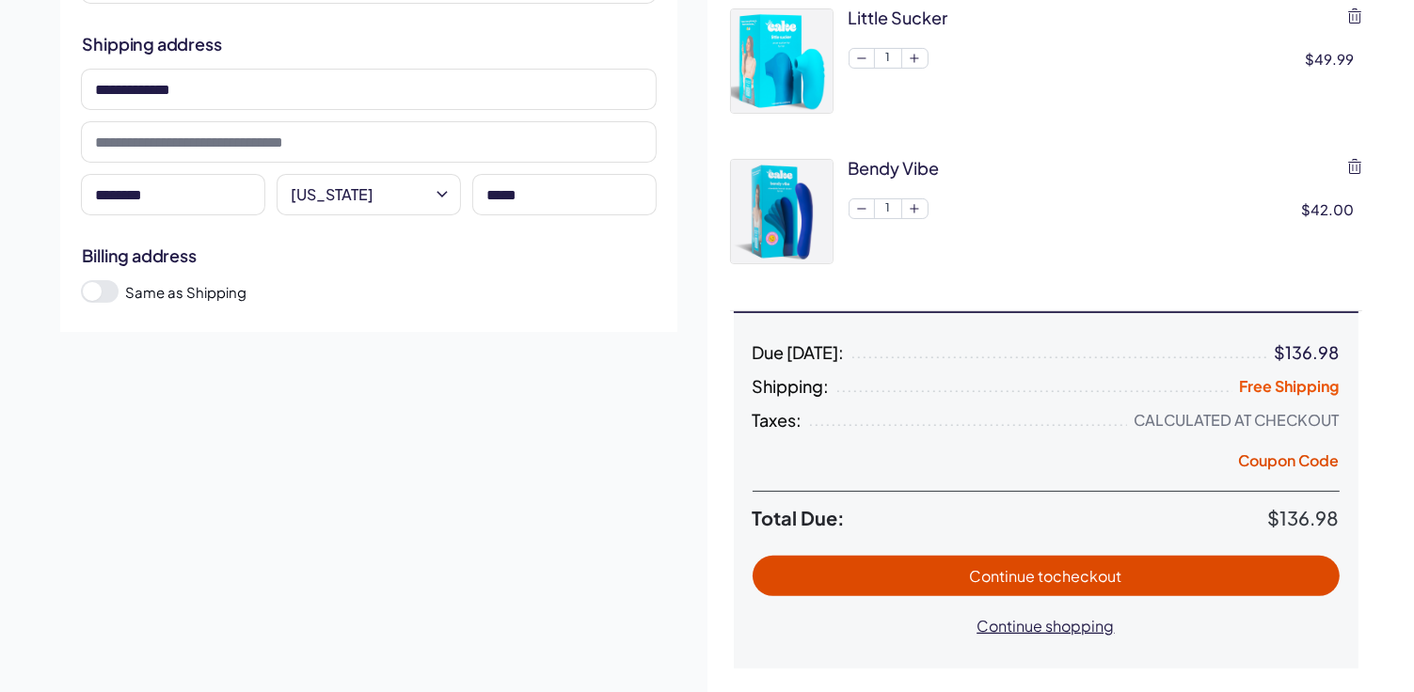
scroll to position [376, 0]
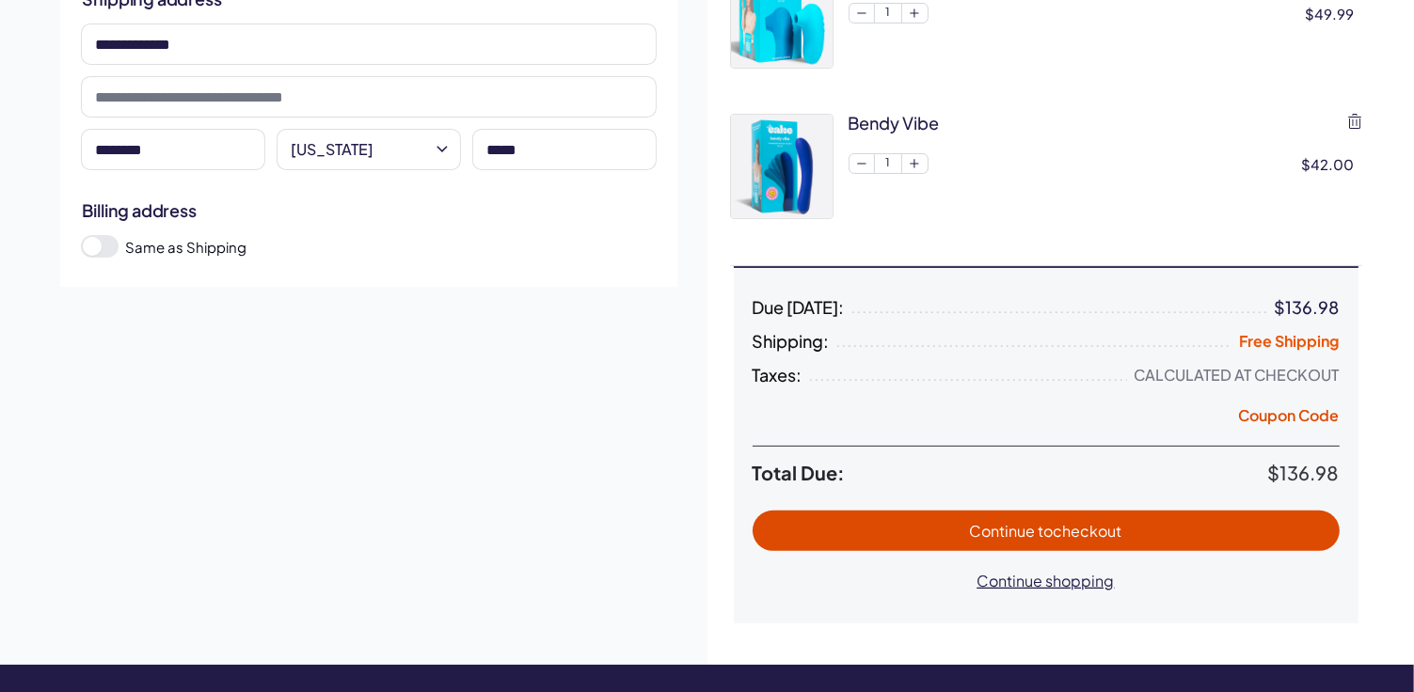
click at [1080, 527] on span "to checkout" at bounding box center [1080, 531] width 84 height 20
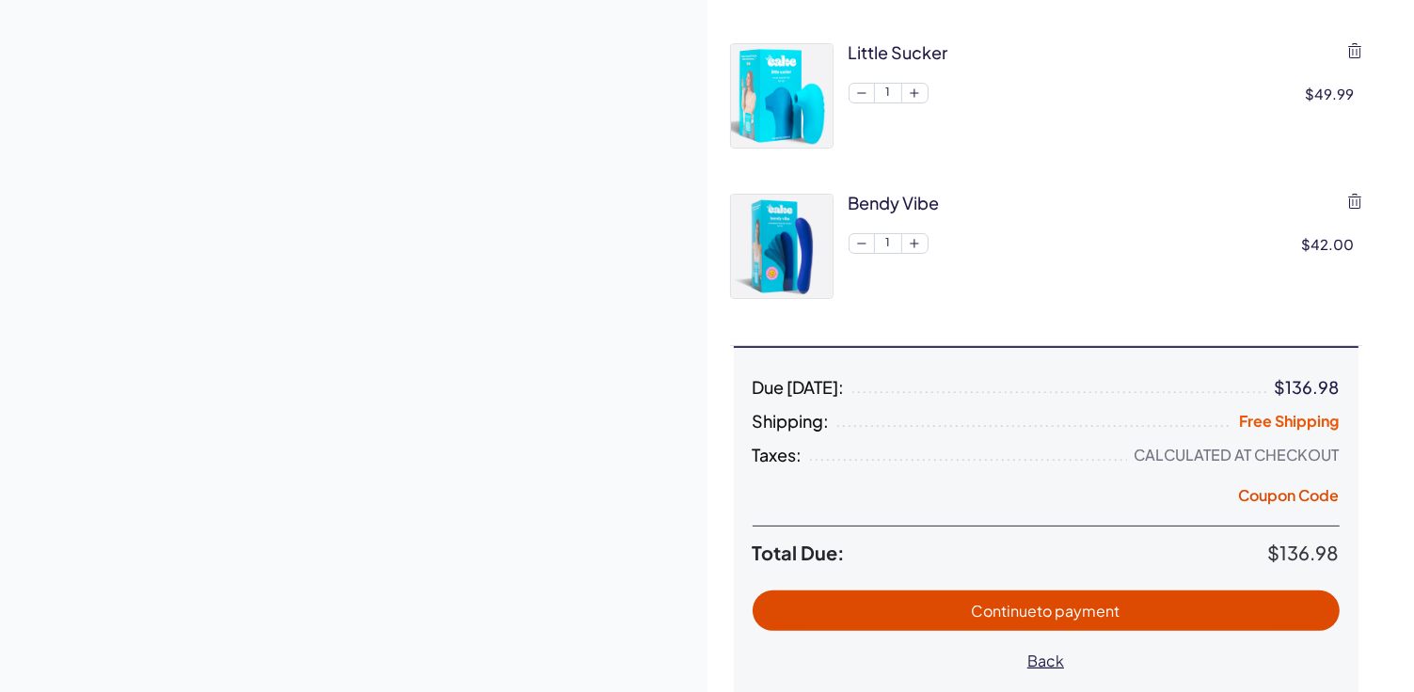
scroll to position [376, 0]
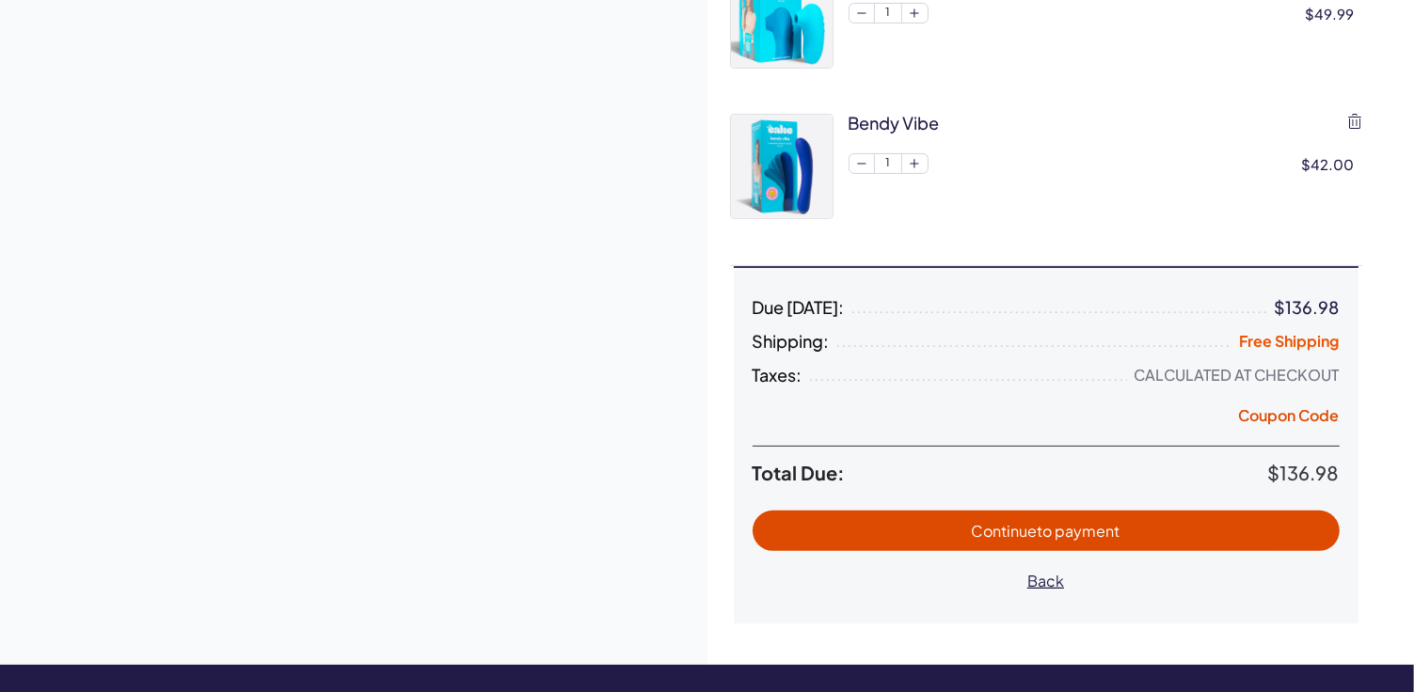
click at [1030, 528] on span "Continue to payment" at bounding box center [1045, 531] width 149 height 20
click at [1150, 535] on span "Continue to payment" at bounding box center [1045, 531] width 549 height 22
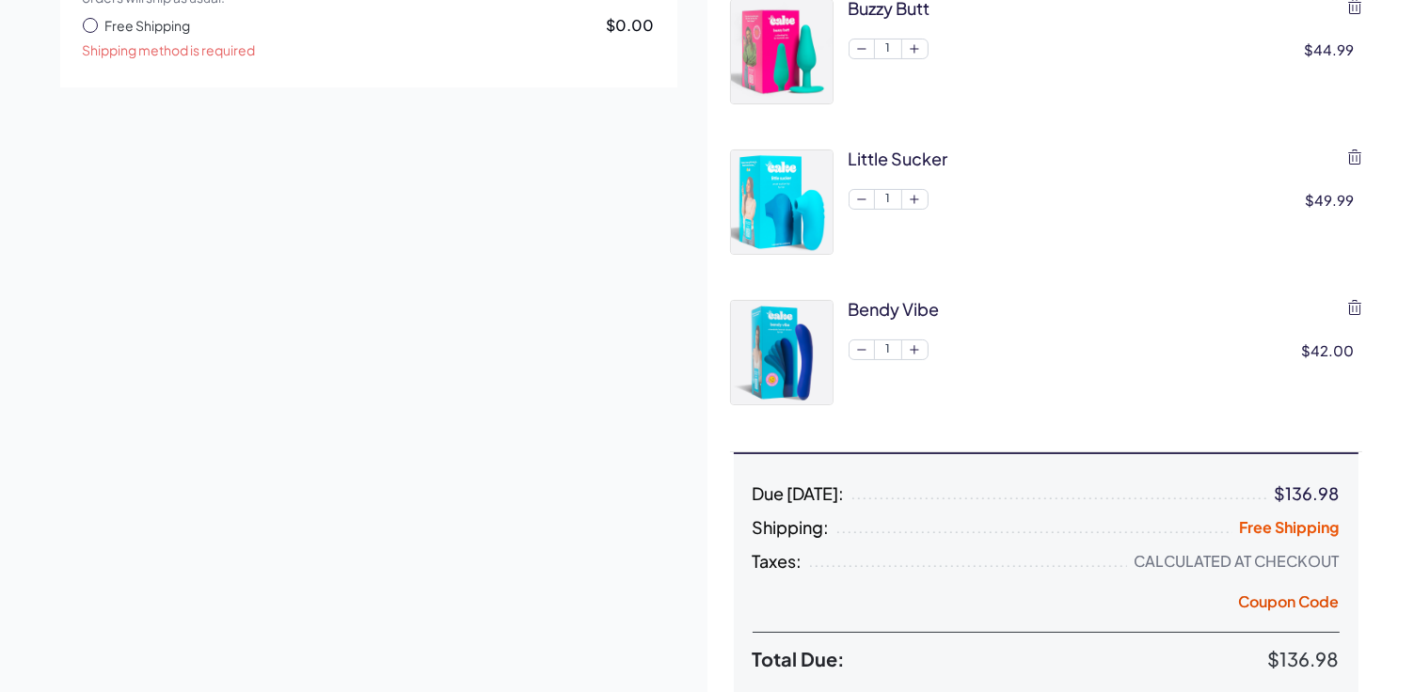
scroll to position [0, 0]
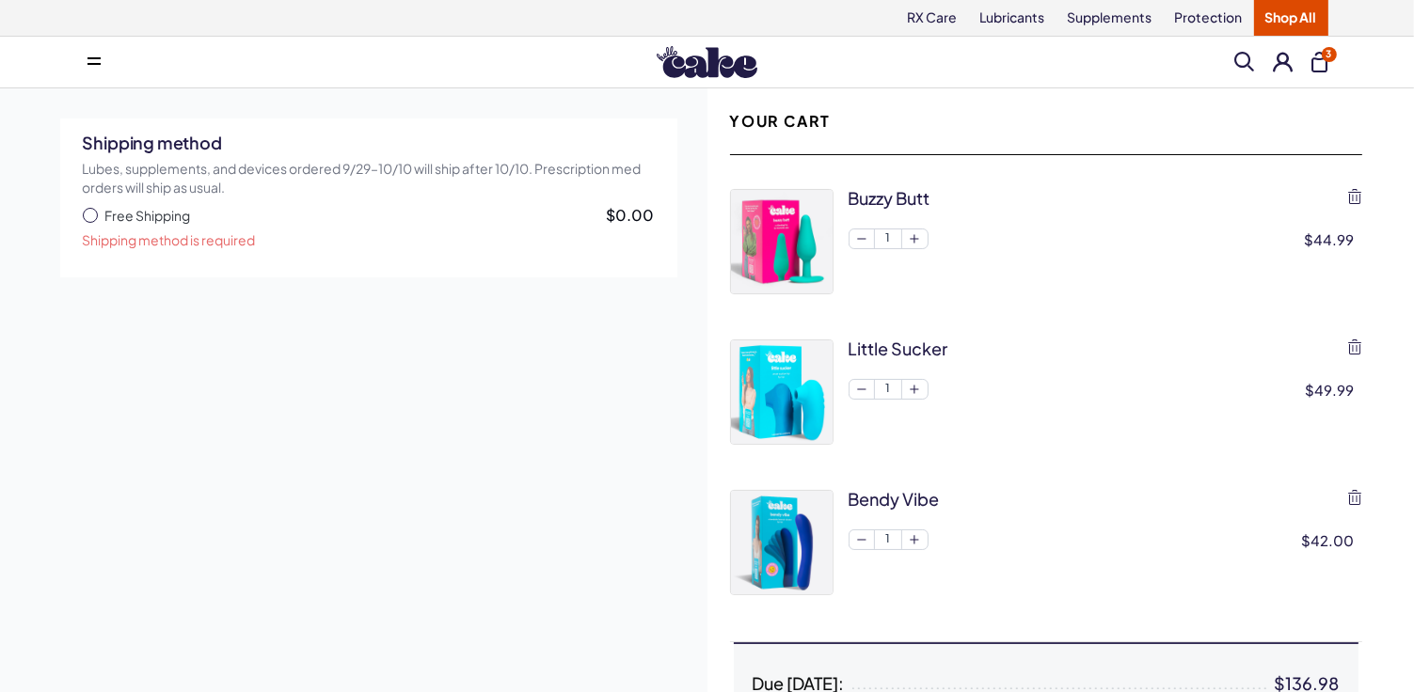
click at [88, 214] on span "button" at bounding box center [90, 215] width 15 height 15
click at [89, 217] on icon "button" at bounding box center [90, 216] width 9 height 8
click at [90, 214] on icon "button" at bounding box center [90, 216] width 9 height 8
select select "**"
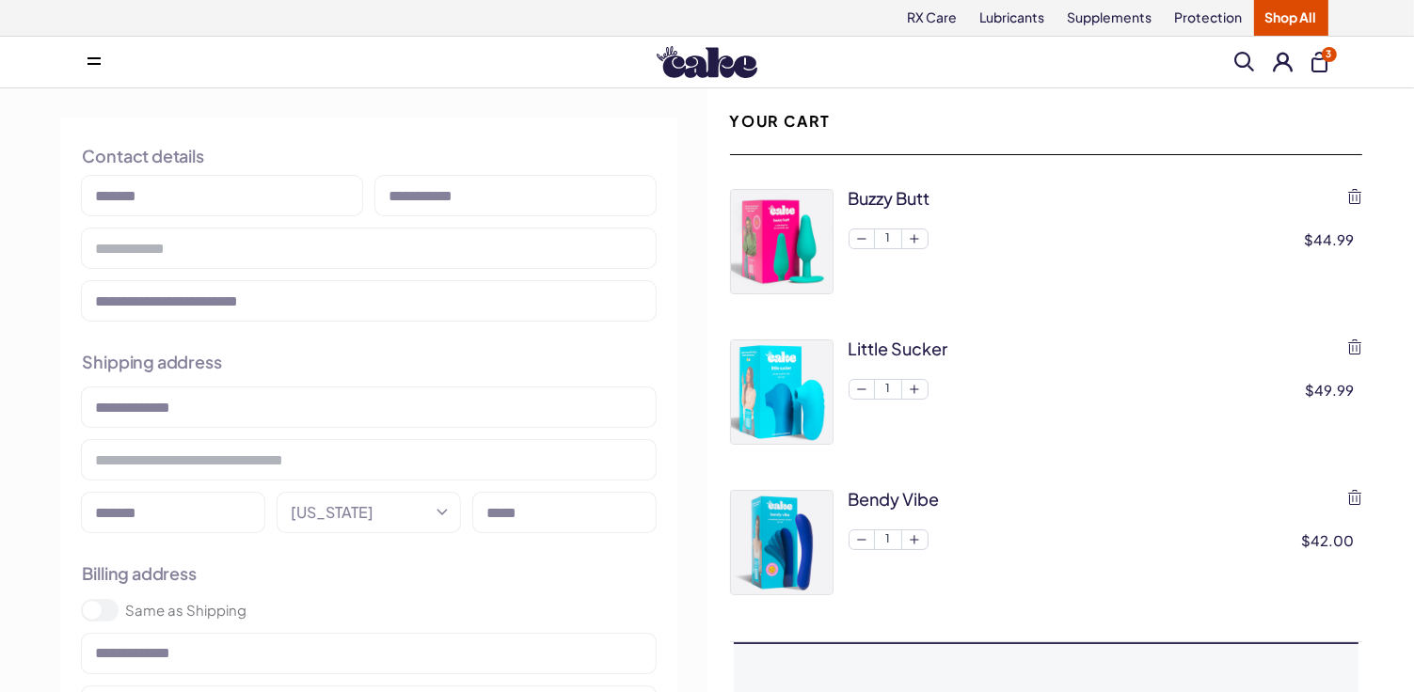
type input "**********"
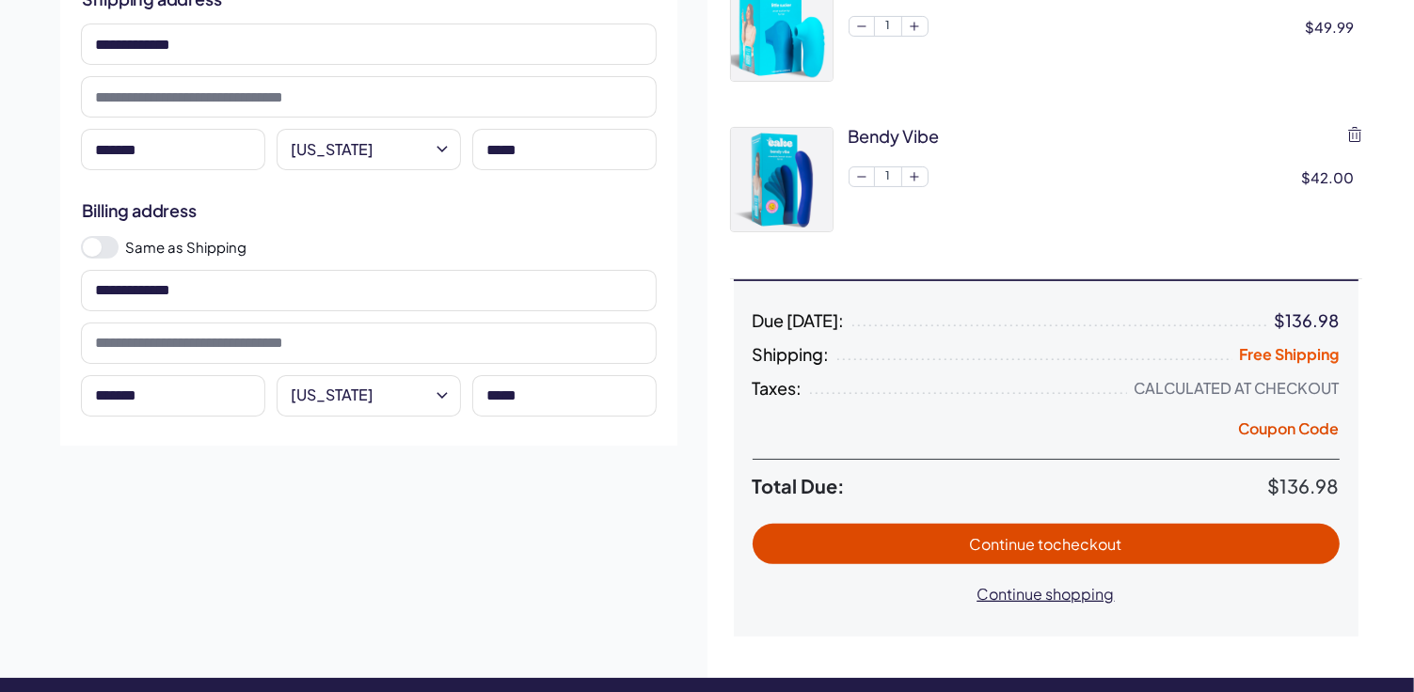
click at [109, 248] on span at bounding box center [100, 247] width 38 height 23
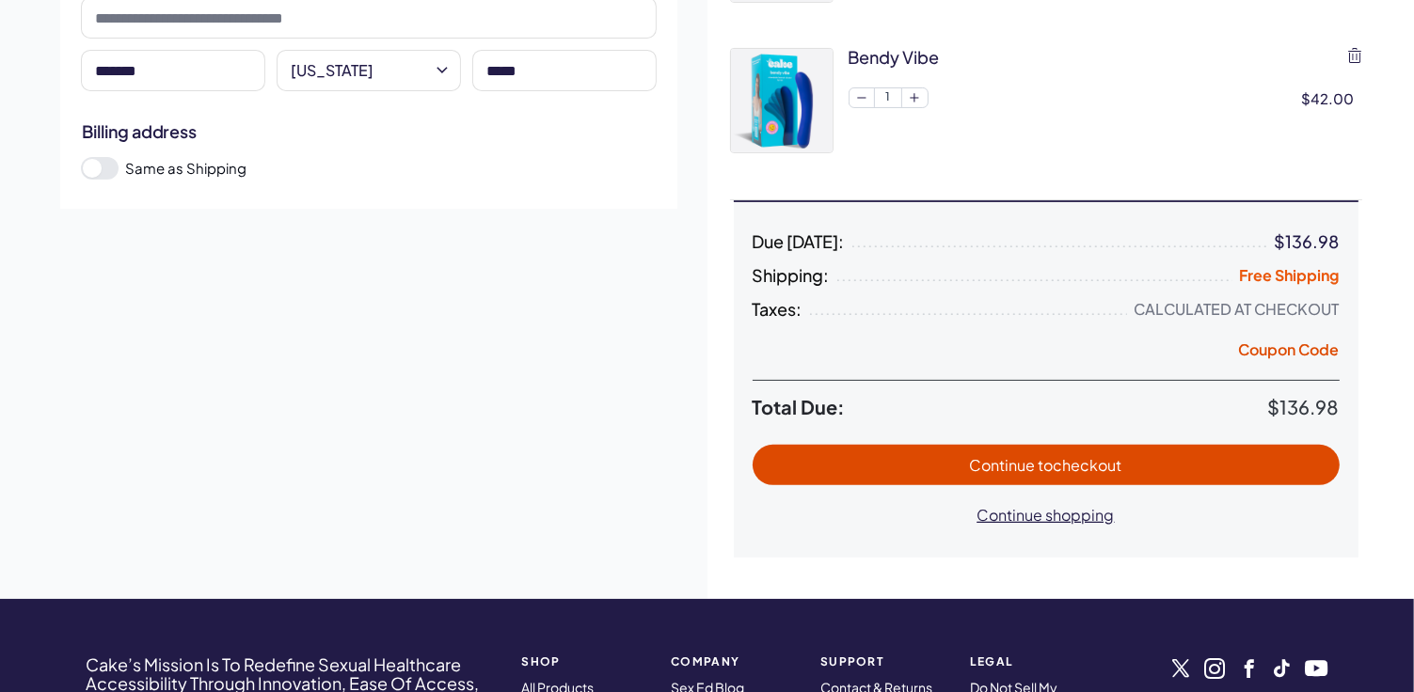
scroll to position [470, 0]
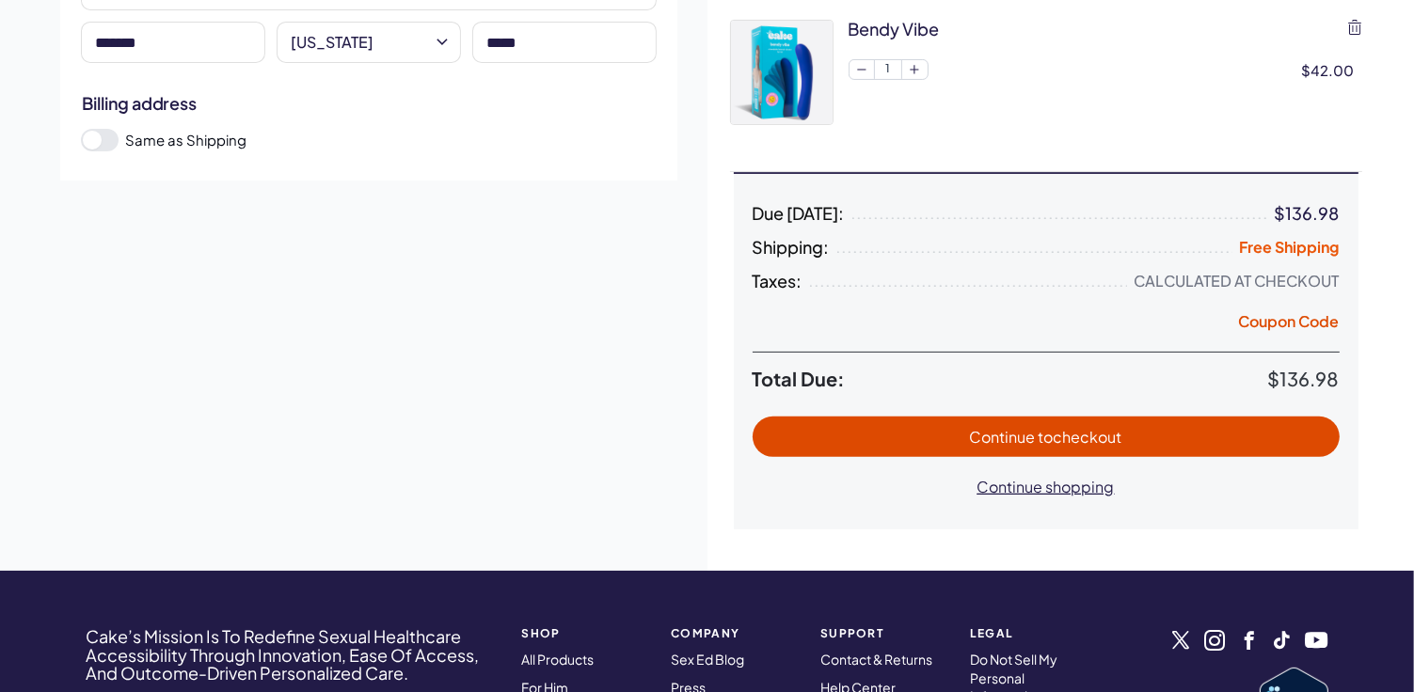
click at [1099, 432] on span "to checkout" at bounding box center [1080, 437] width 84 height 20
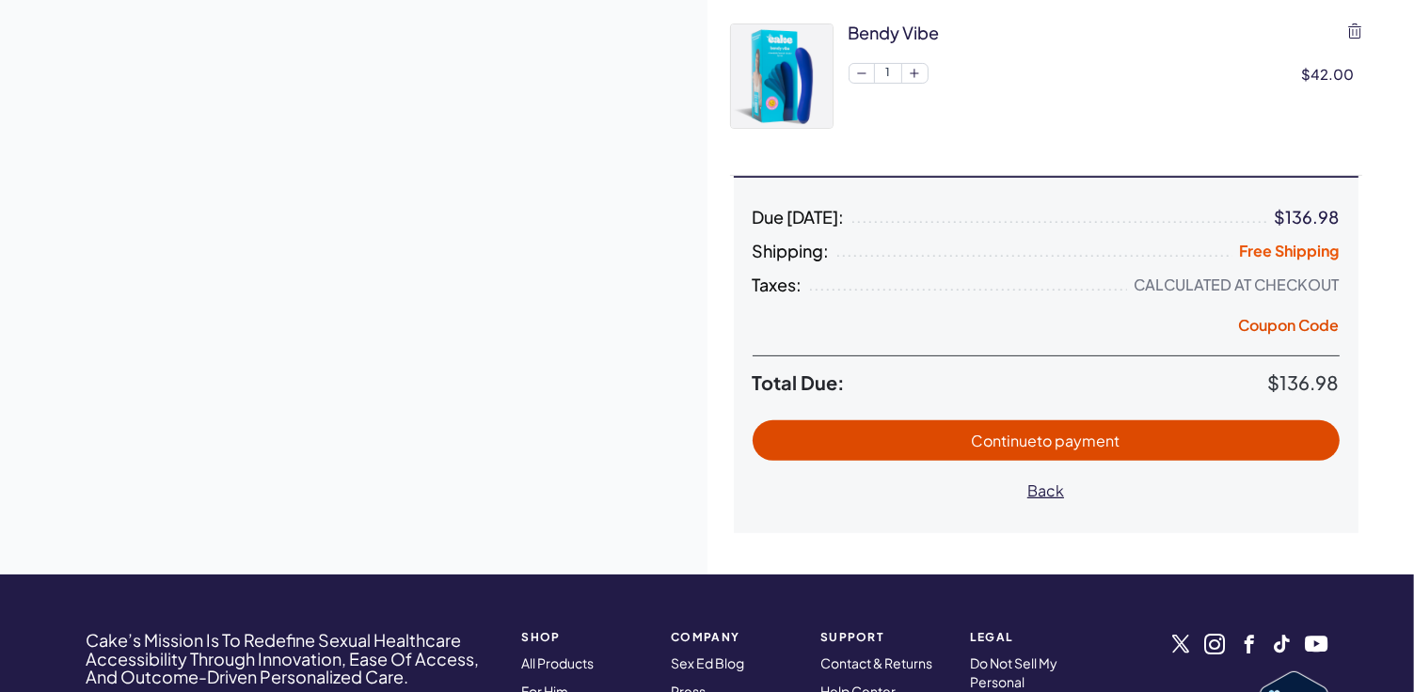
scroll to position [470, 0]
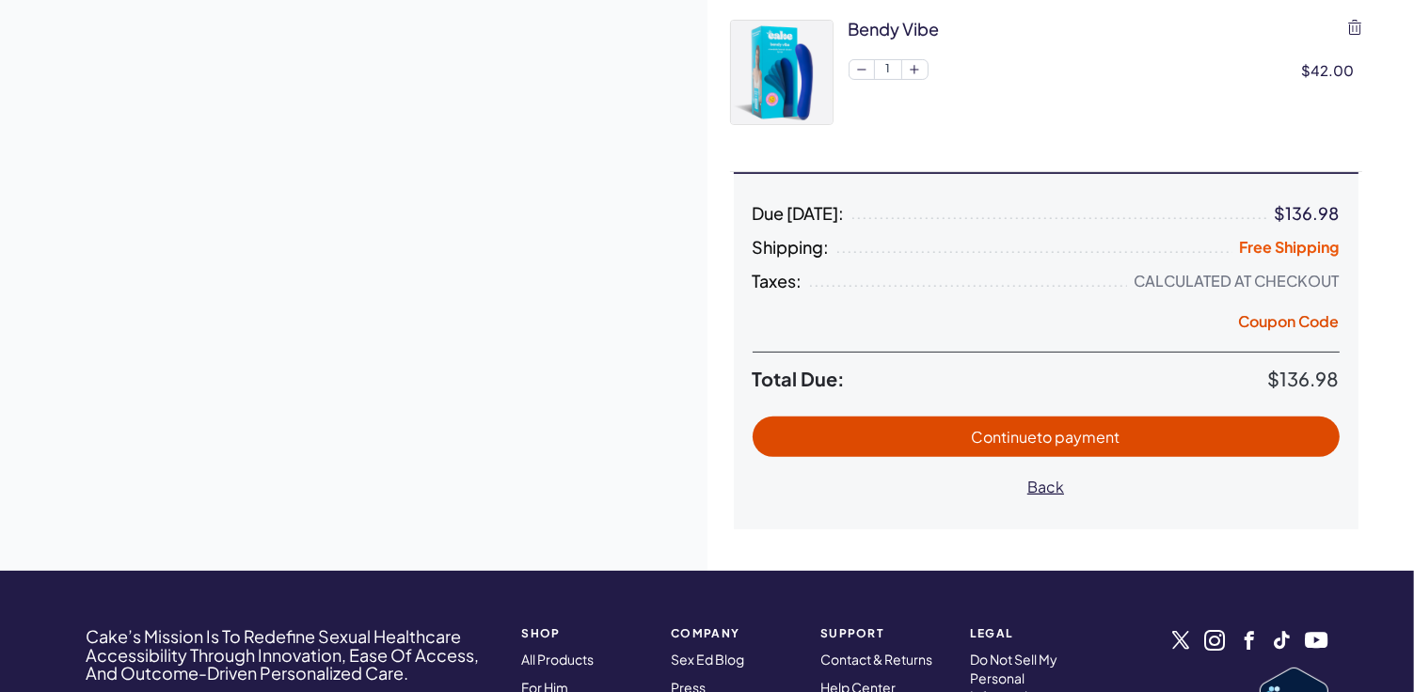
click at [1170, 435] on span "Continue to payment" at bounding box center [1045, 437] width 549 height 22
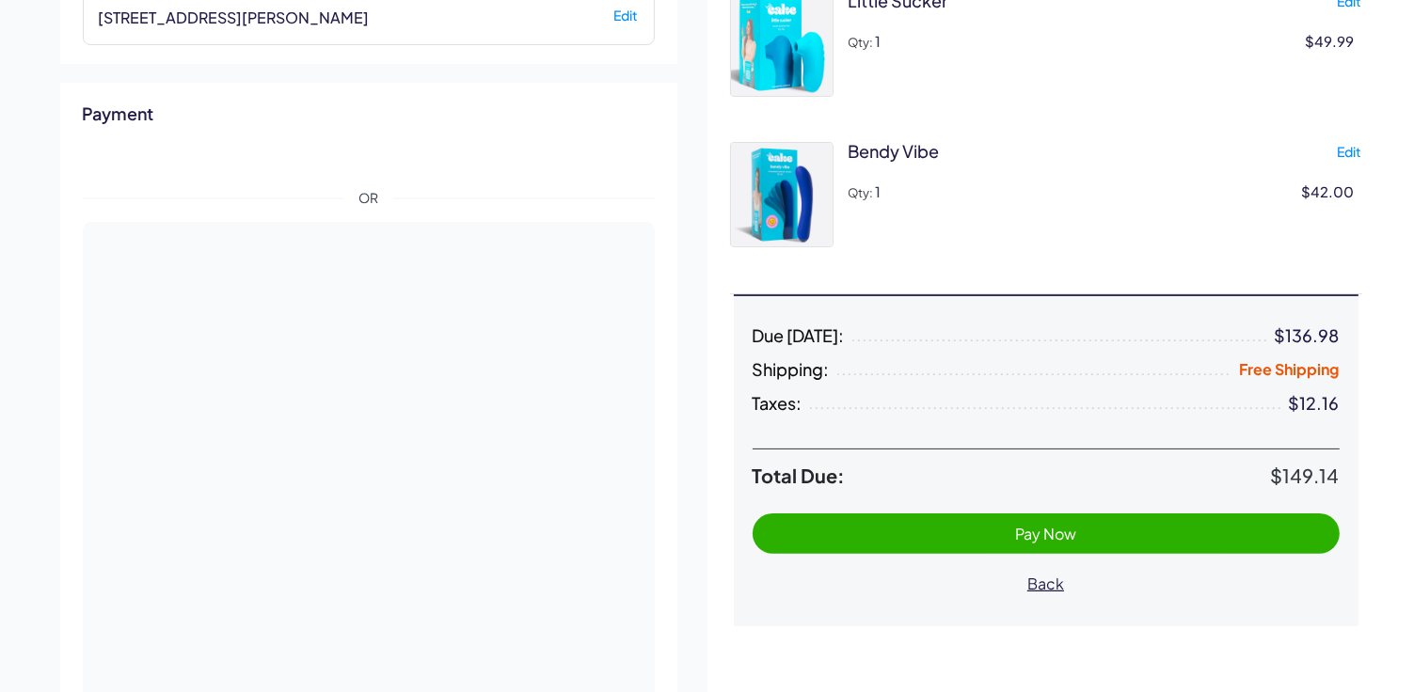
scroll to position [470, 0]
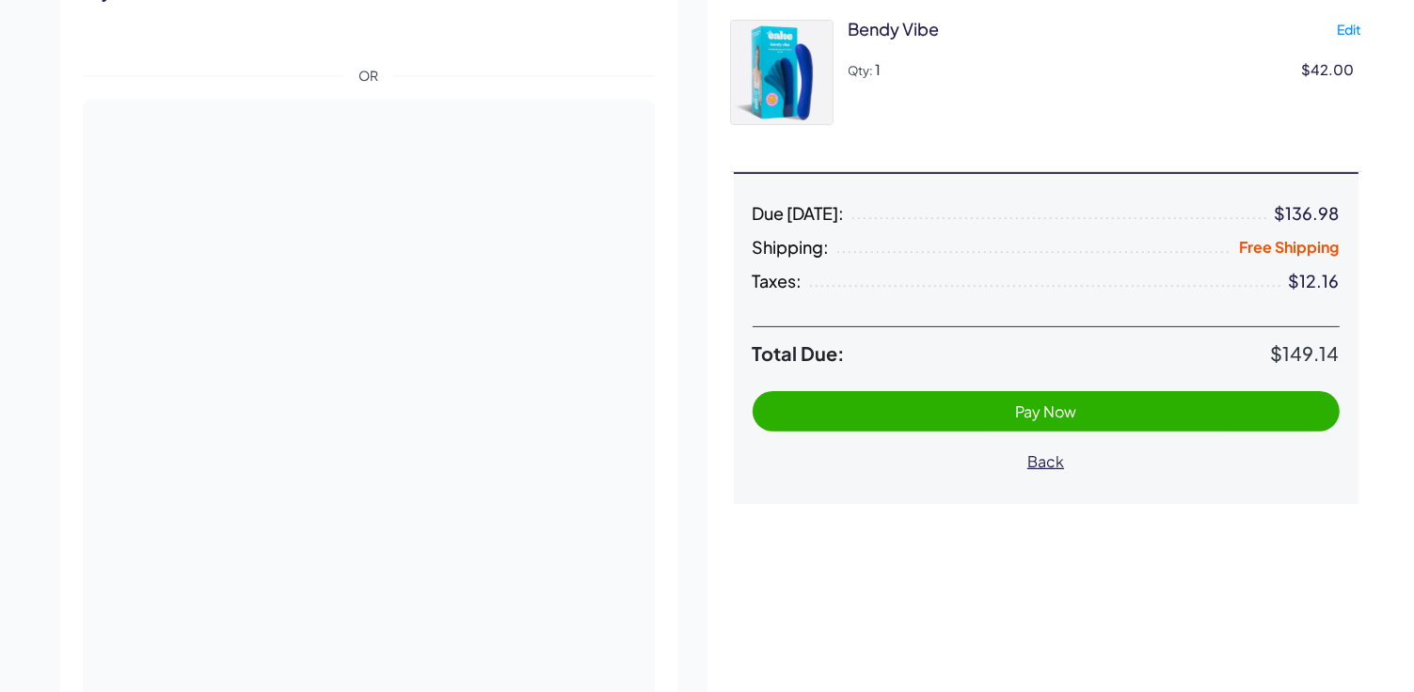
click at [940, 405] on span "Pay Now" at bounding box center [1045, 412] width 549 height 22
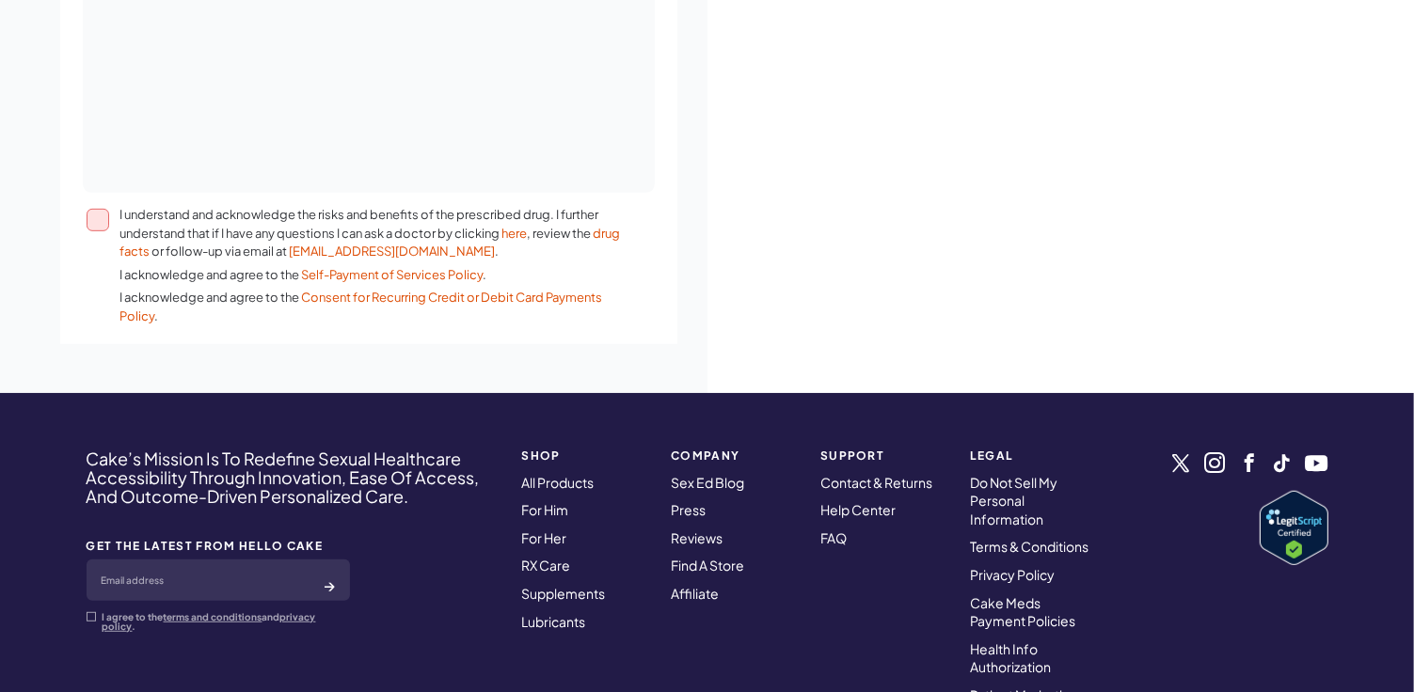
scroll to position [1119, 0]
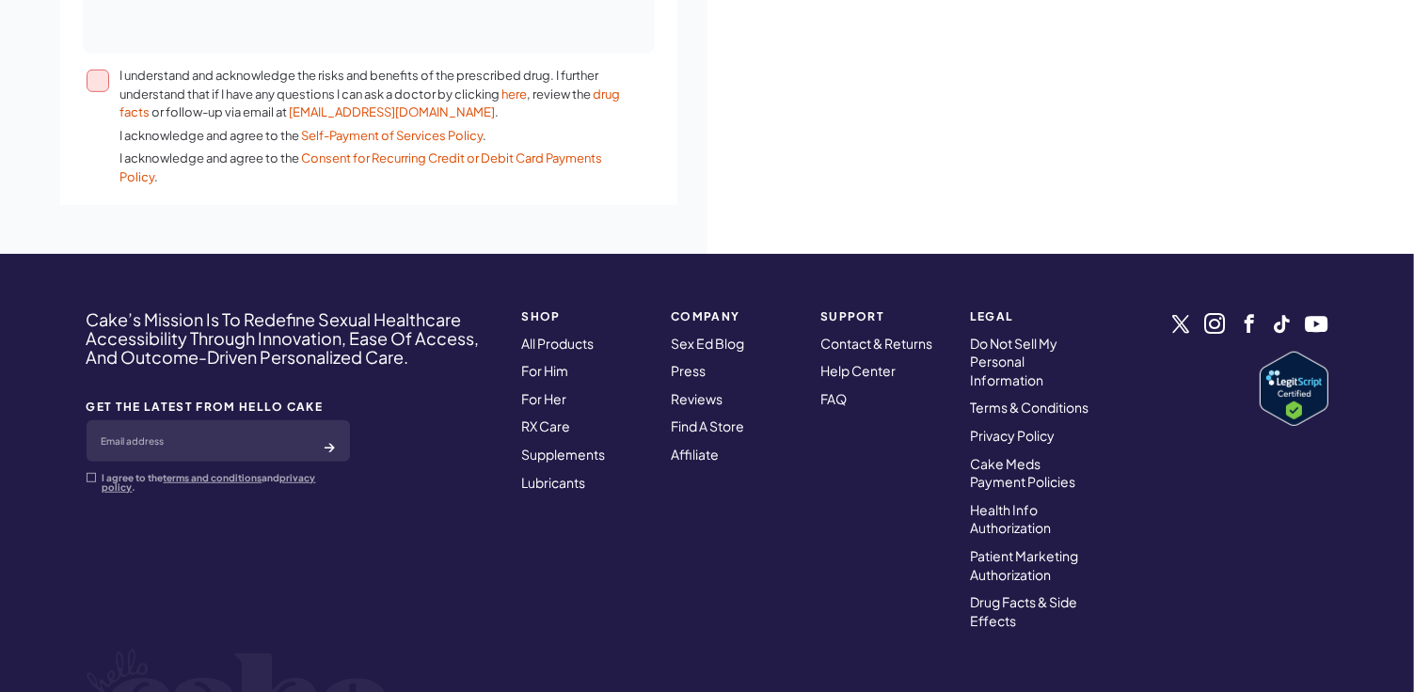
click at [102, 79] on button "I understand and acknowledge the risks and benefits of the prescribed drug. I f…" at bounding box center [98, 81] width 23 height 23
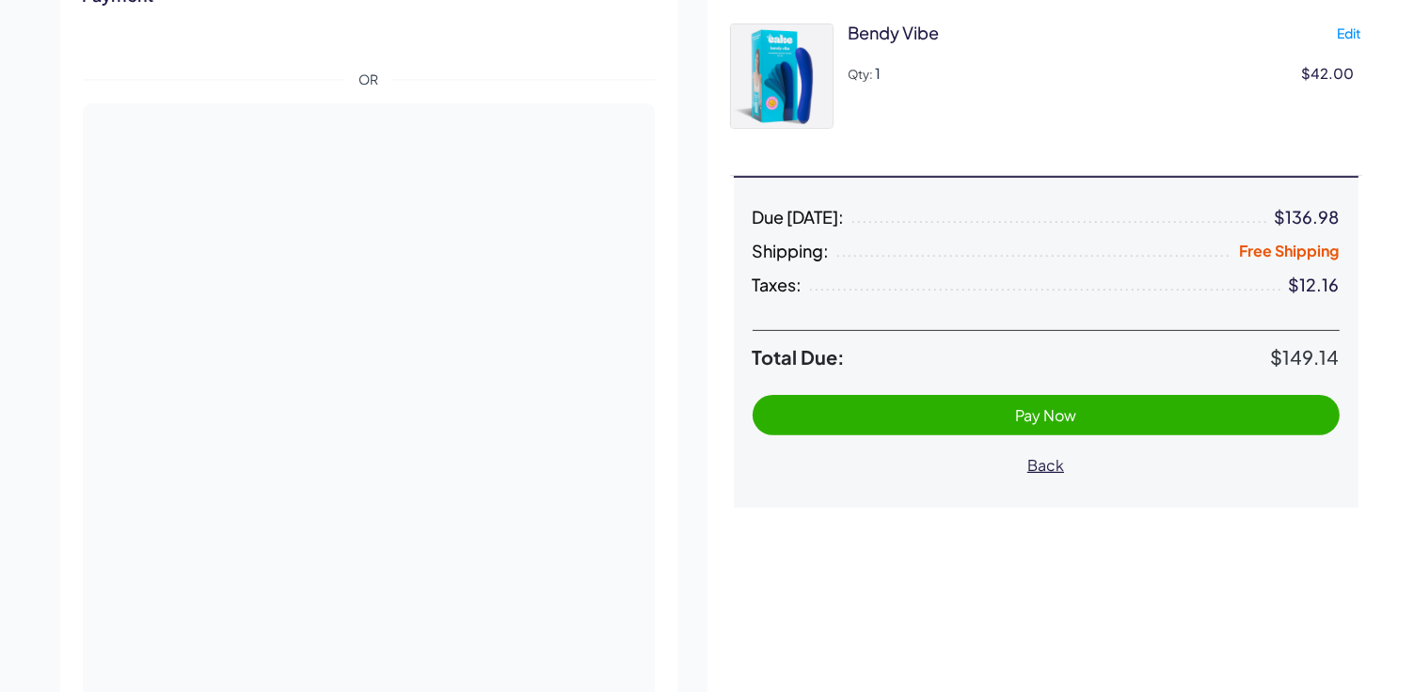
scroll to position [461, 0]
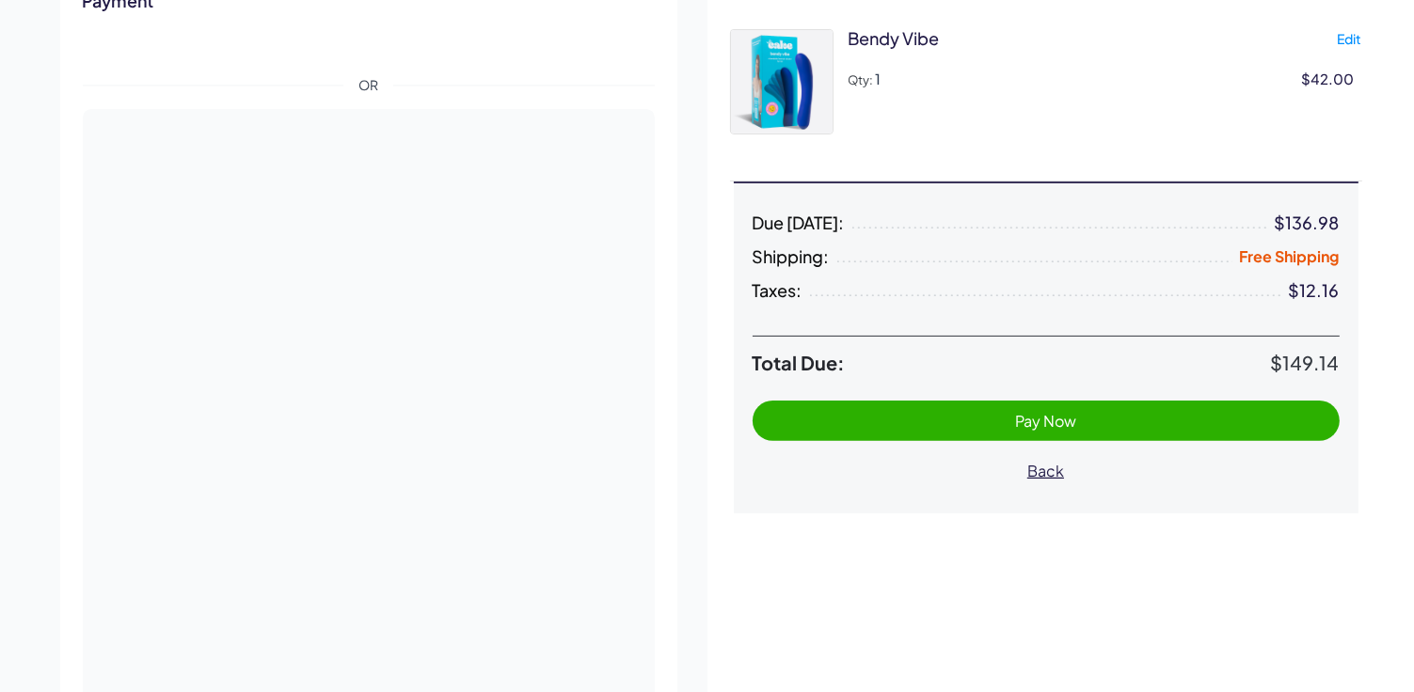
click at [907, 413] on span "Pay Now" at bounding box center [1045, 421] width 549 height 22
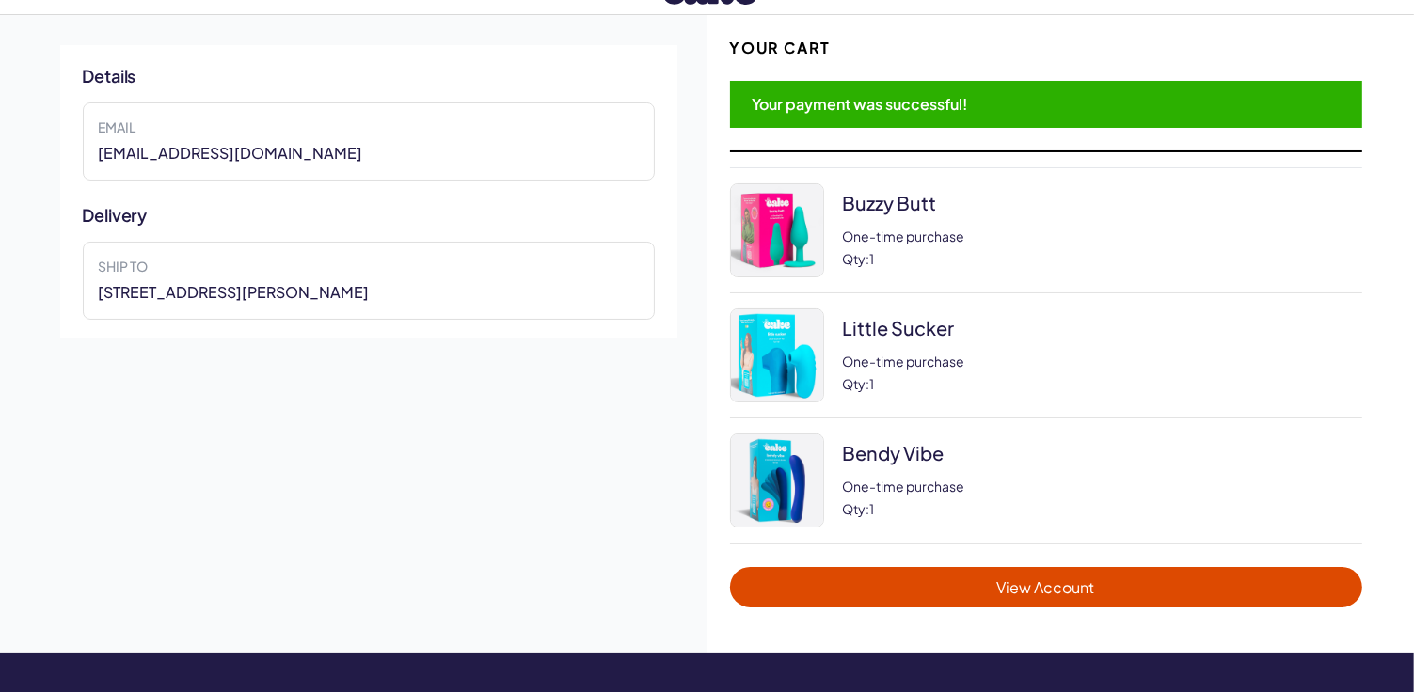
scroll to position [282, 0]
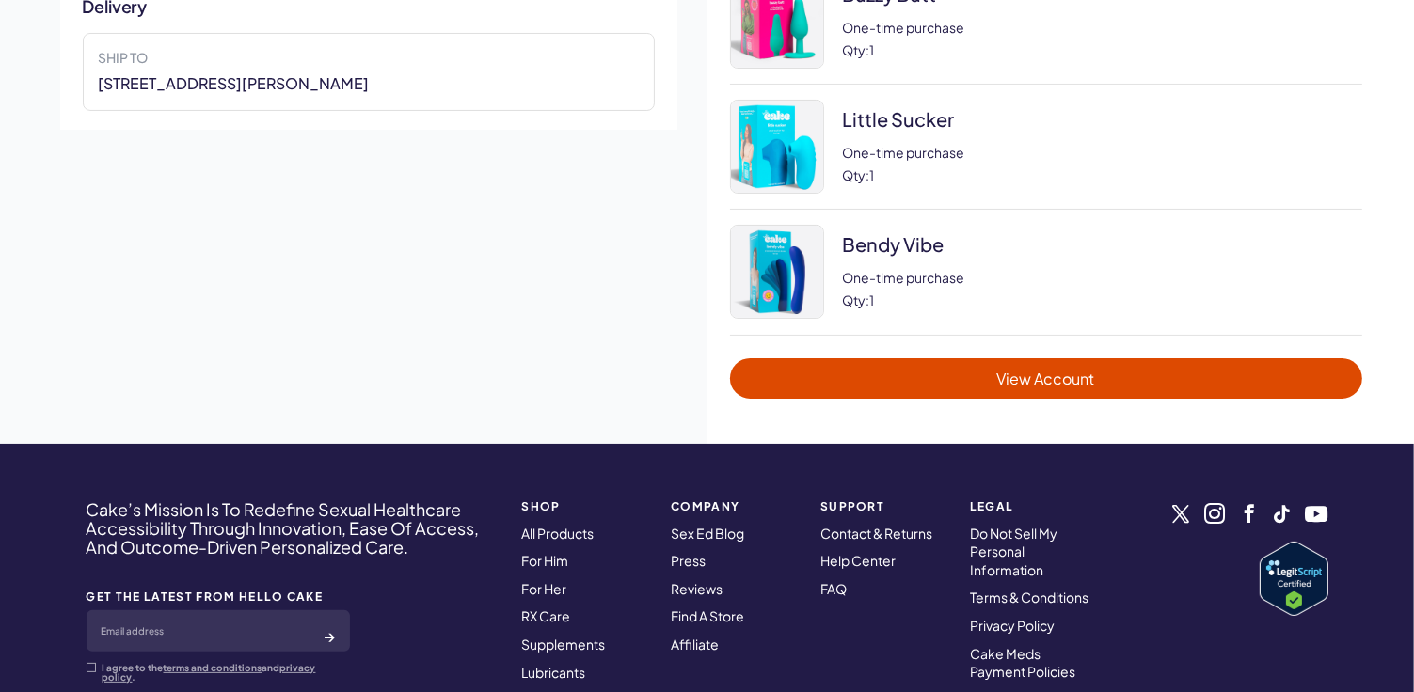
click at [981, 382] on span "View Account" at bounding box center [1046, 379] width 594 height 22
